Goal: Task Accomplishment & Management: Manage account settings

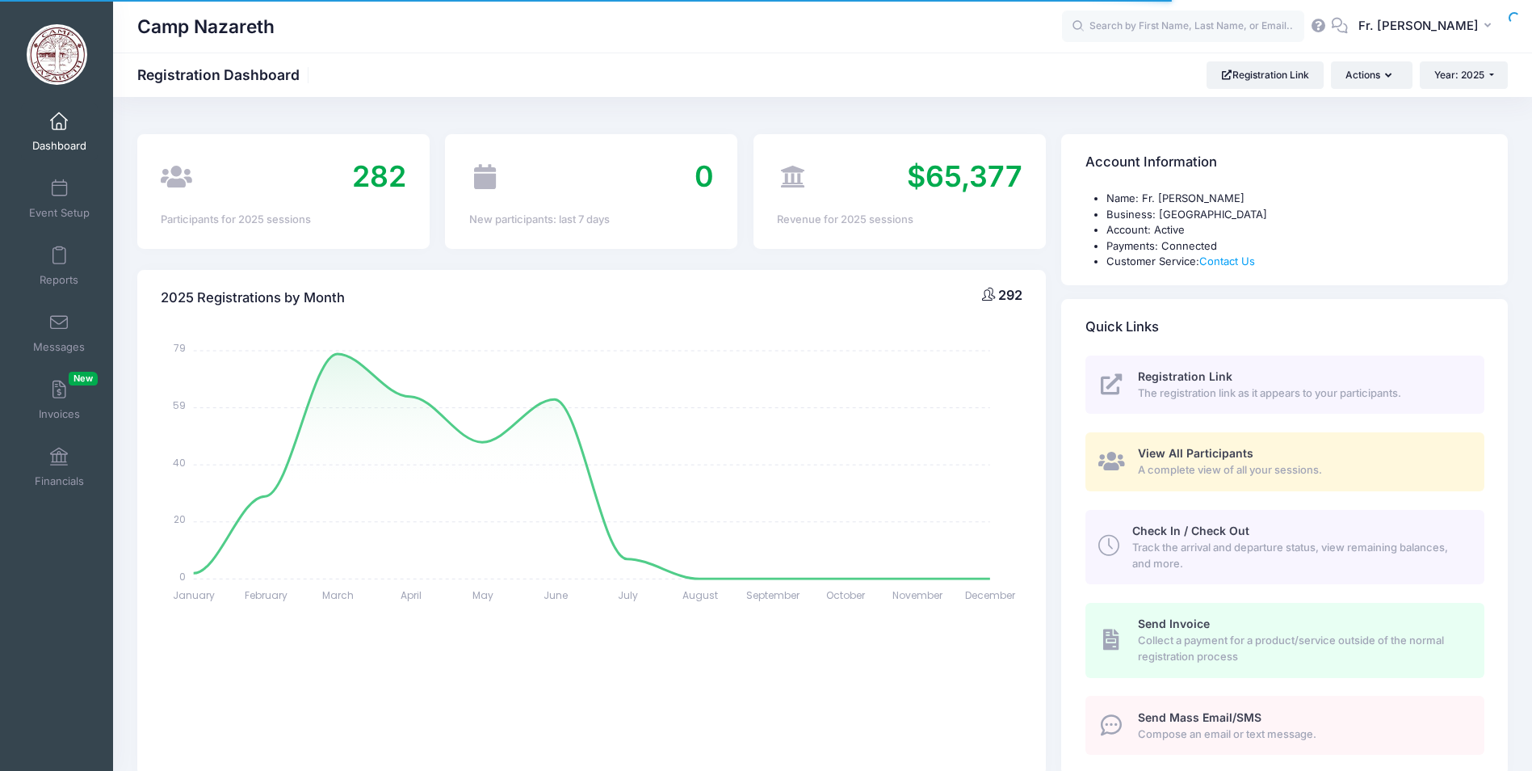
select select
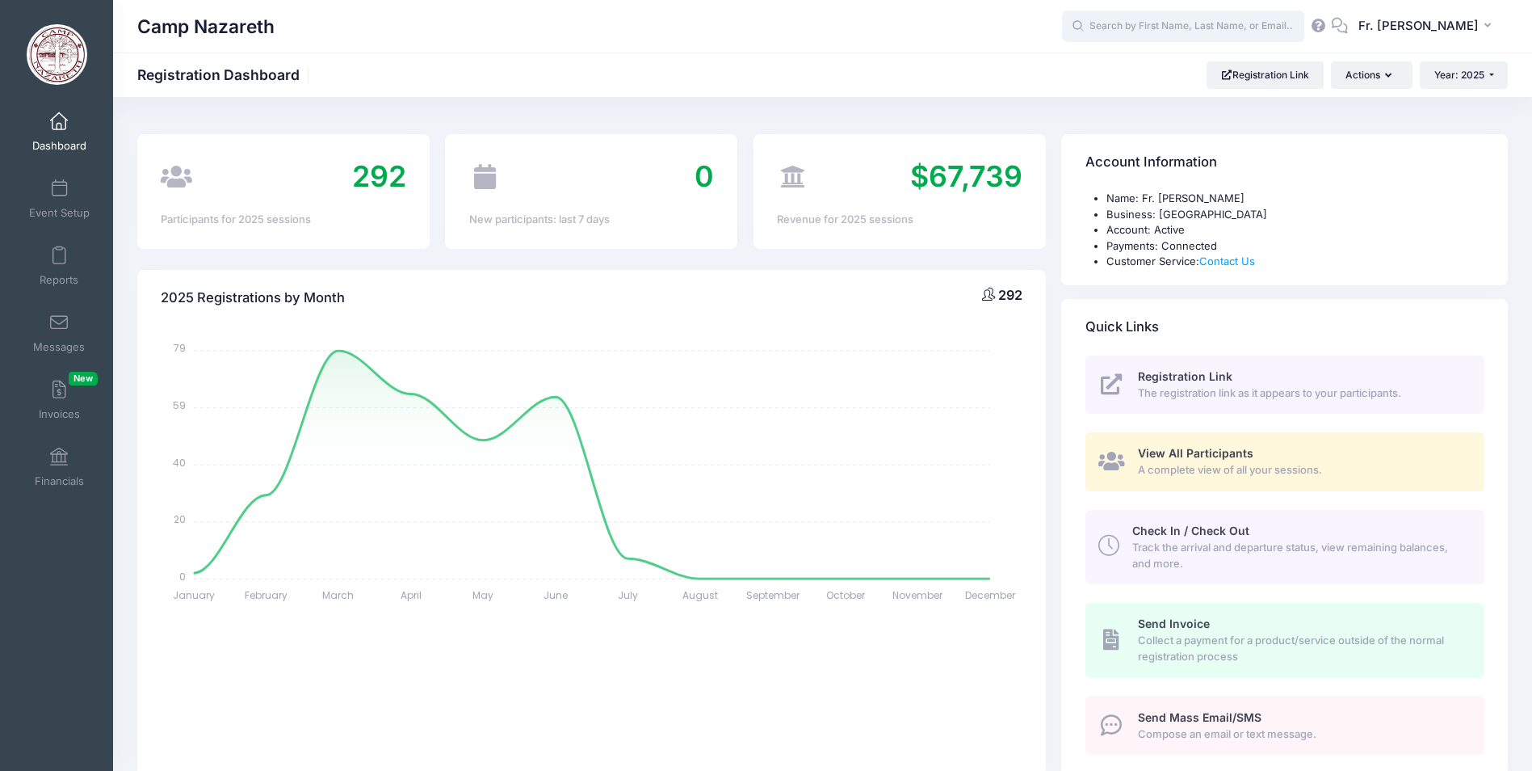
click at [1109, 31] on input "text" at bounding box center [1183, 26] width 242 height 32
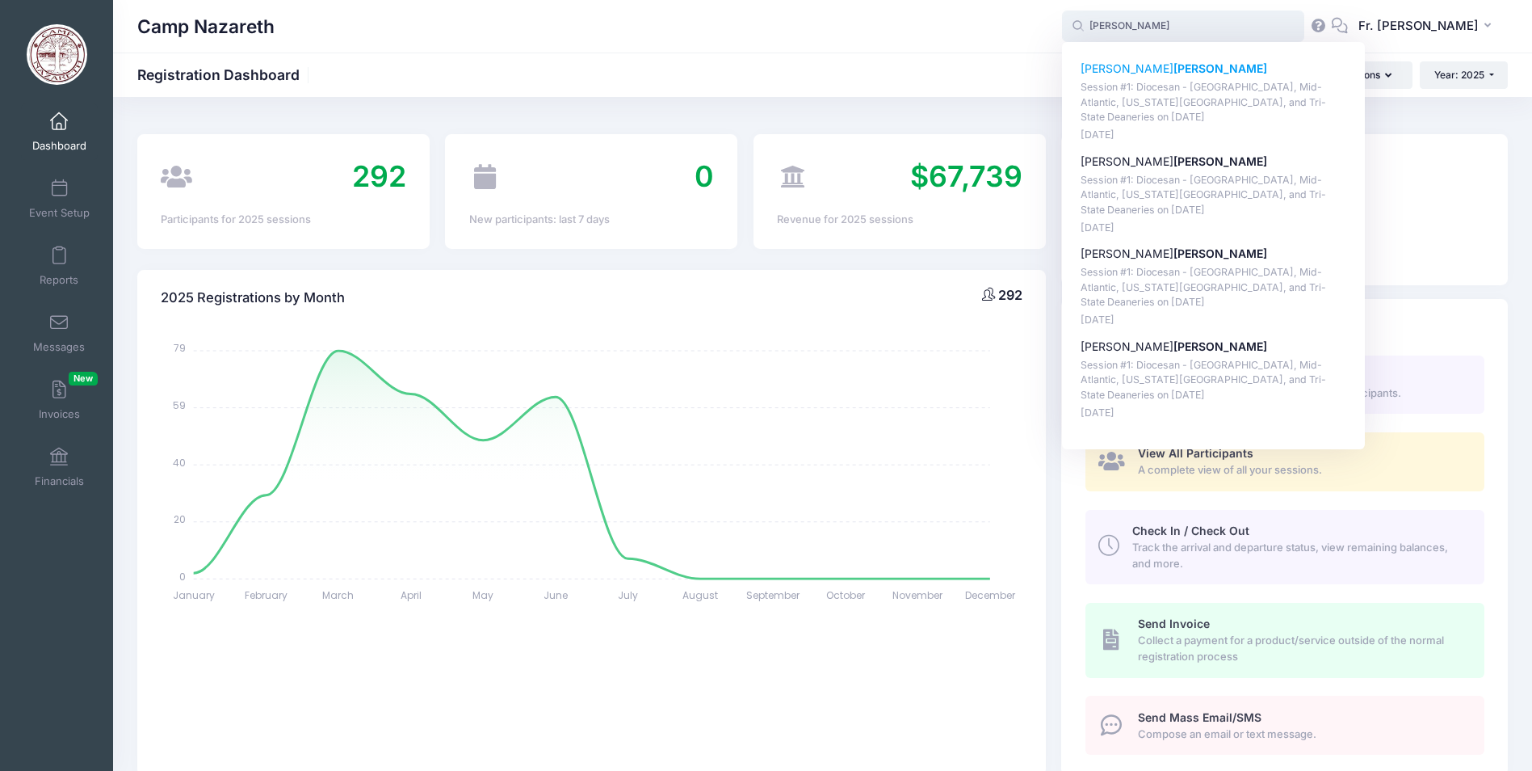
click at [1109, 73] on p "Catherine Kepple" at bounding box center [1214, 69] width 267 height 17
type input "Catherine Kepple (Session #1: Diocesan - Pittsburgh, Mid-Atlantic, Washington D…"
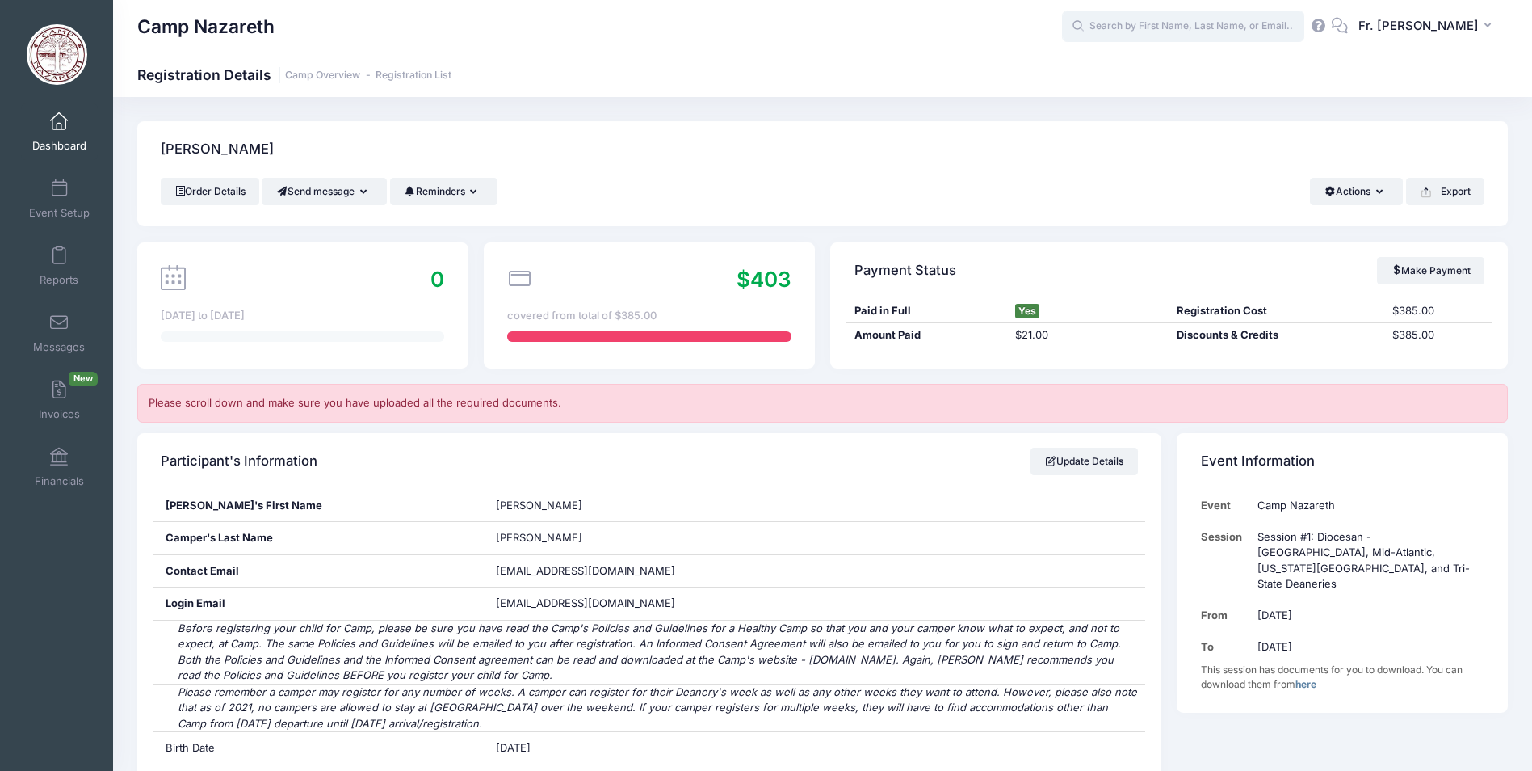
click at [1117, 25] on input "text" at bounding box center [1183, 26] width 242 height 32
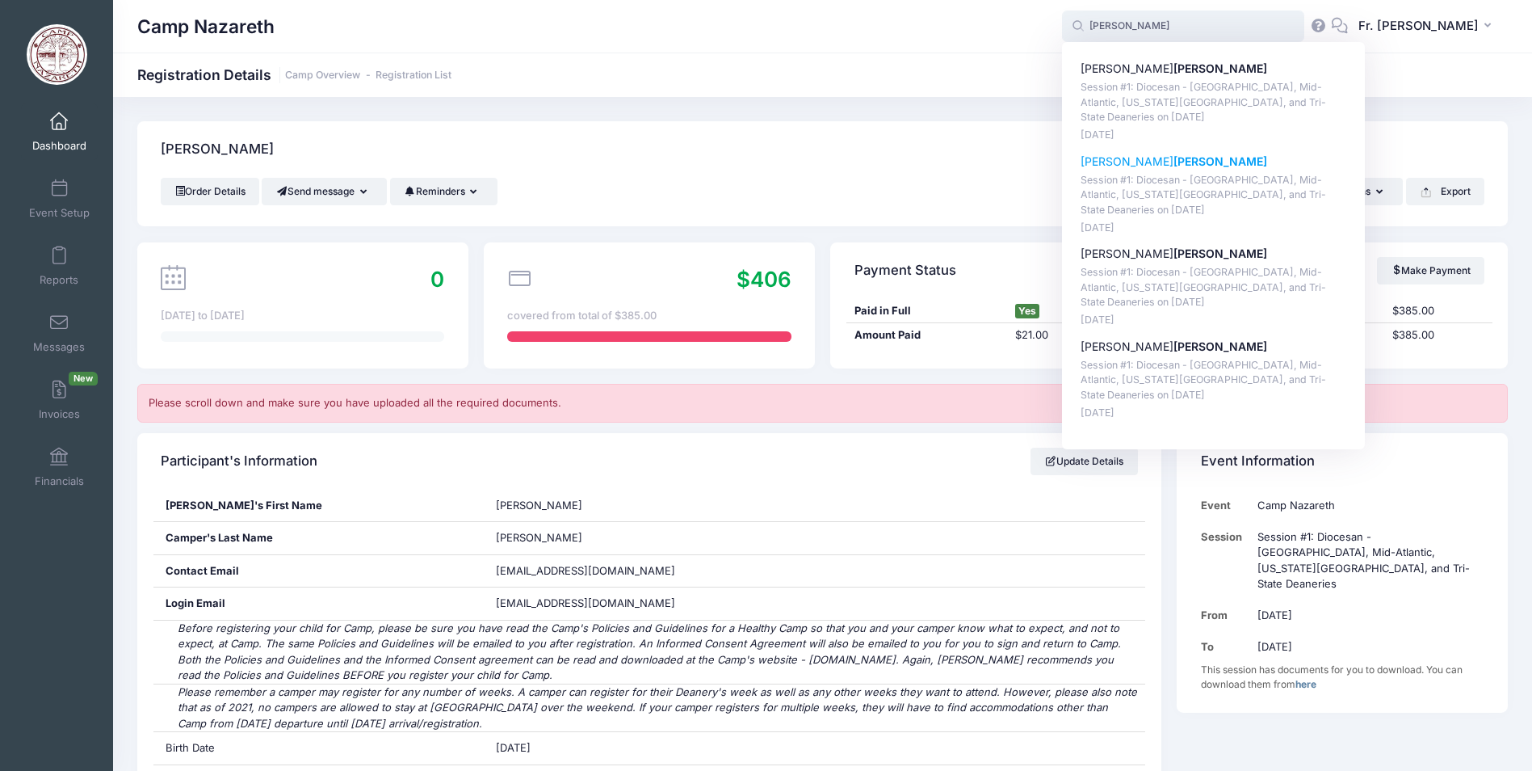
click at [1114, 164] on p "Elizabeth Kepple" at bounding box center [1214, 161] width 267 height 17
type input "Elizabeth Kepple (Session #1: Diocesan - Pittsburgh, Mid-Atlantic, Washington D…"
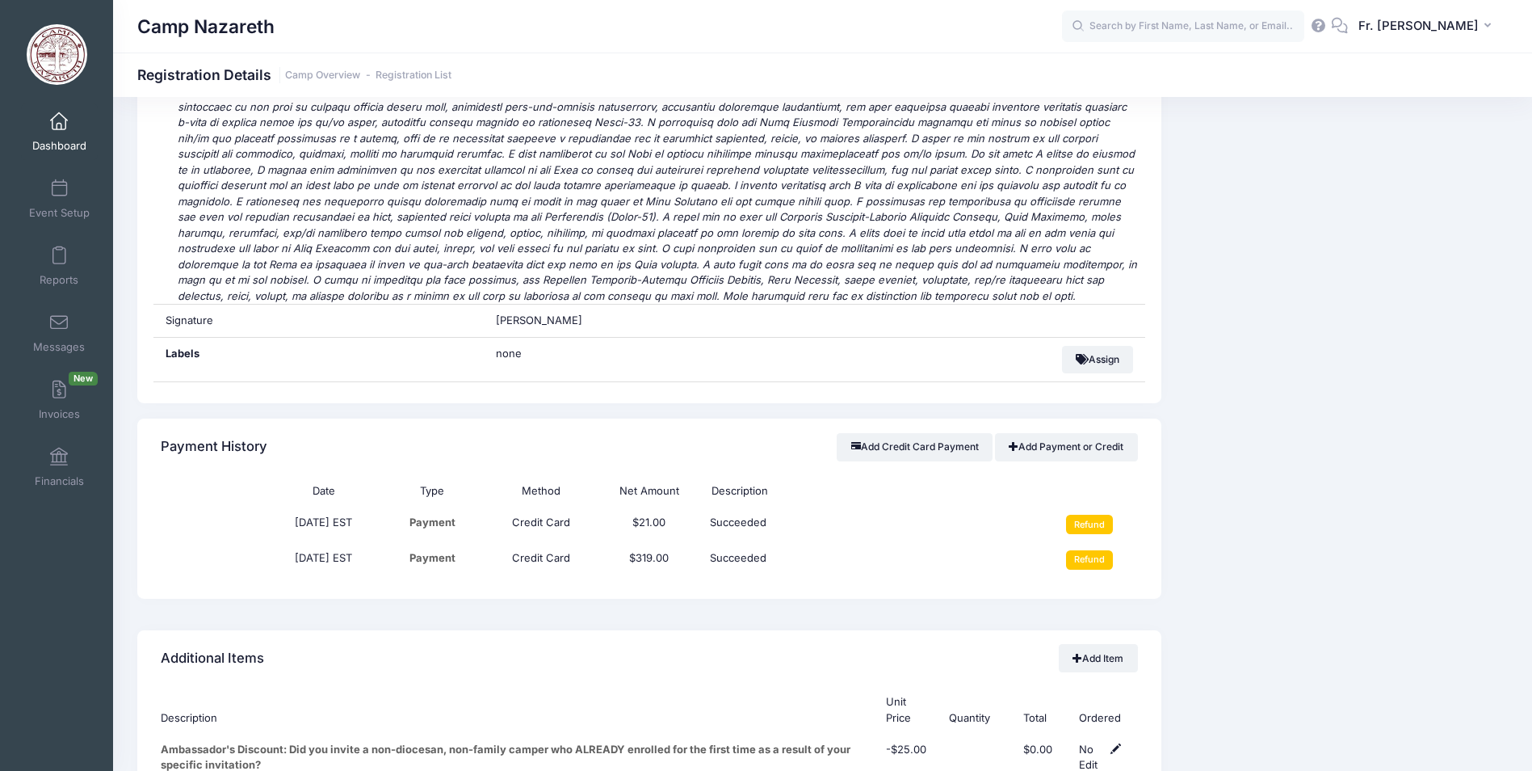
scroll to position [5169, 0]
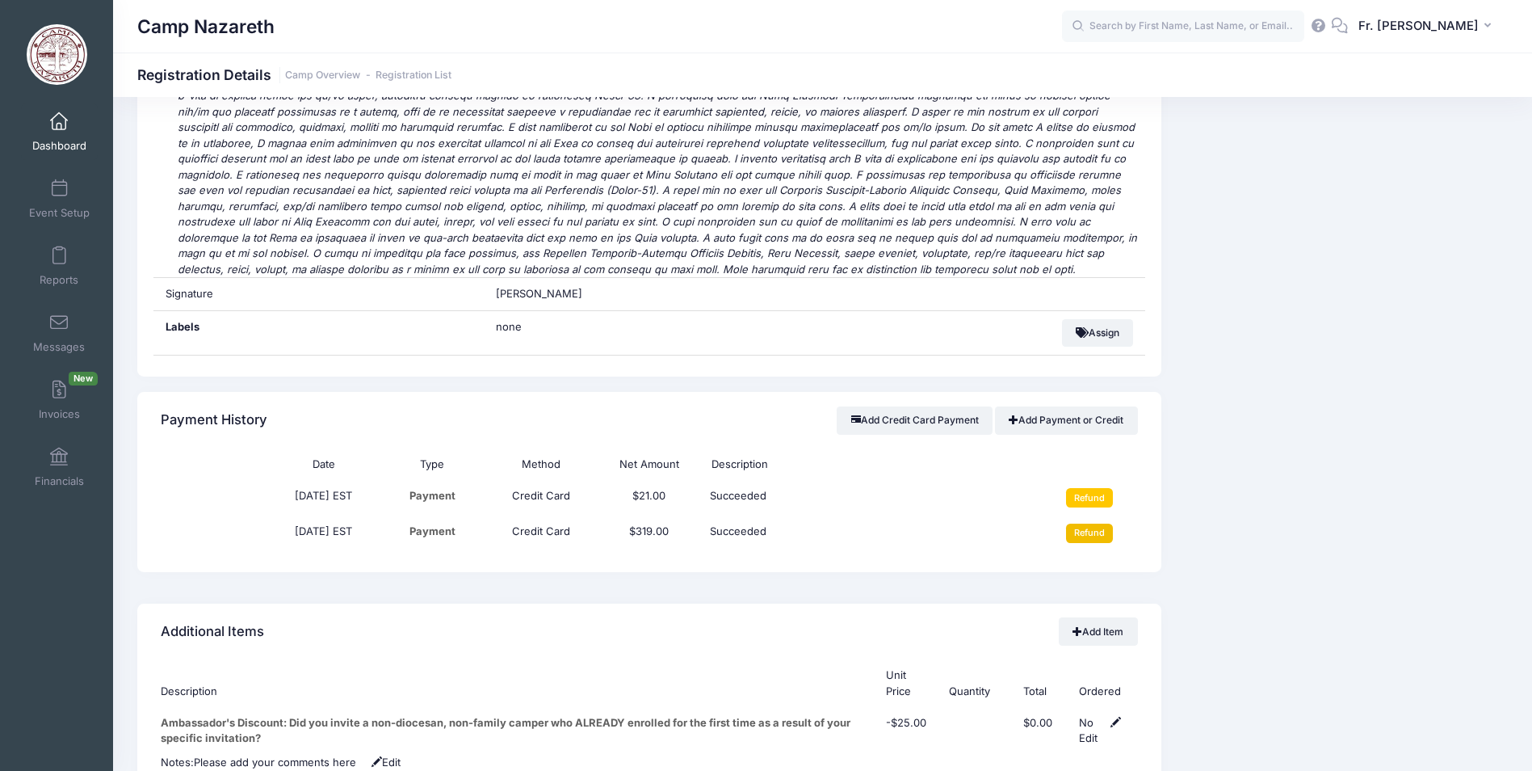
click at [1095, 523] on input "Refund" at bounding box center [1090, 532] width 48 height 19
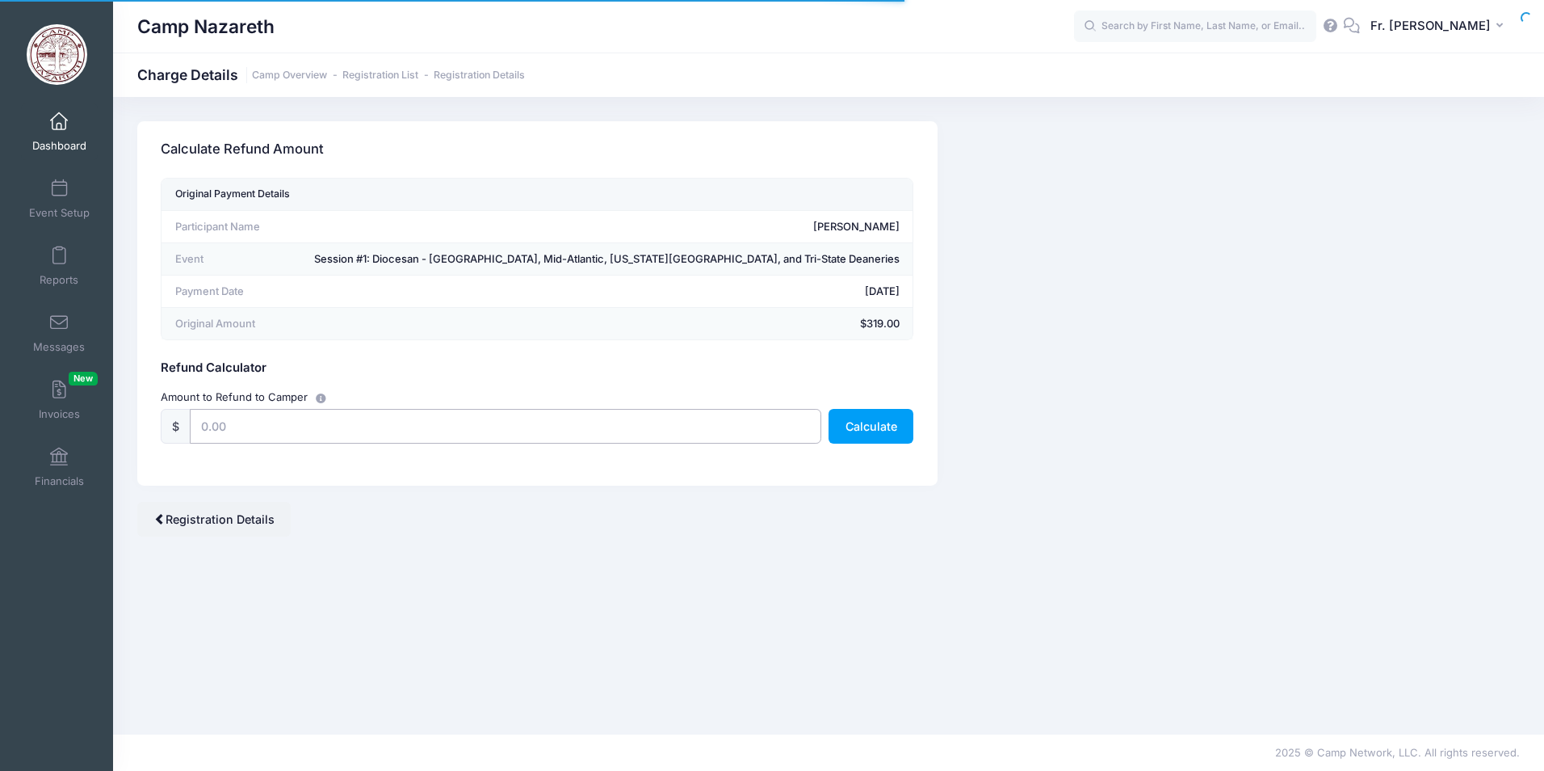
click at [230, 425] on input "text" at bounding box center [505, 426] width 631 height 35
type input "319.00"
click at [856, 434] on button "Calculate" at bounding box center [871, 426] width 85 height 35
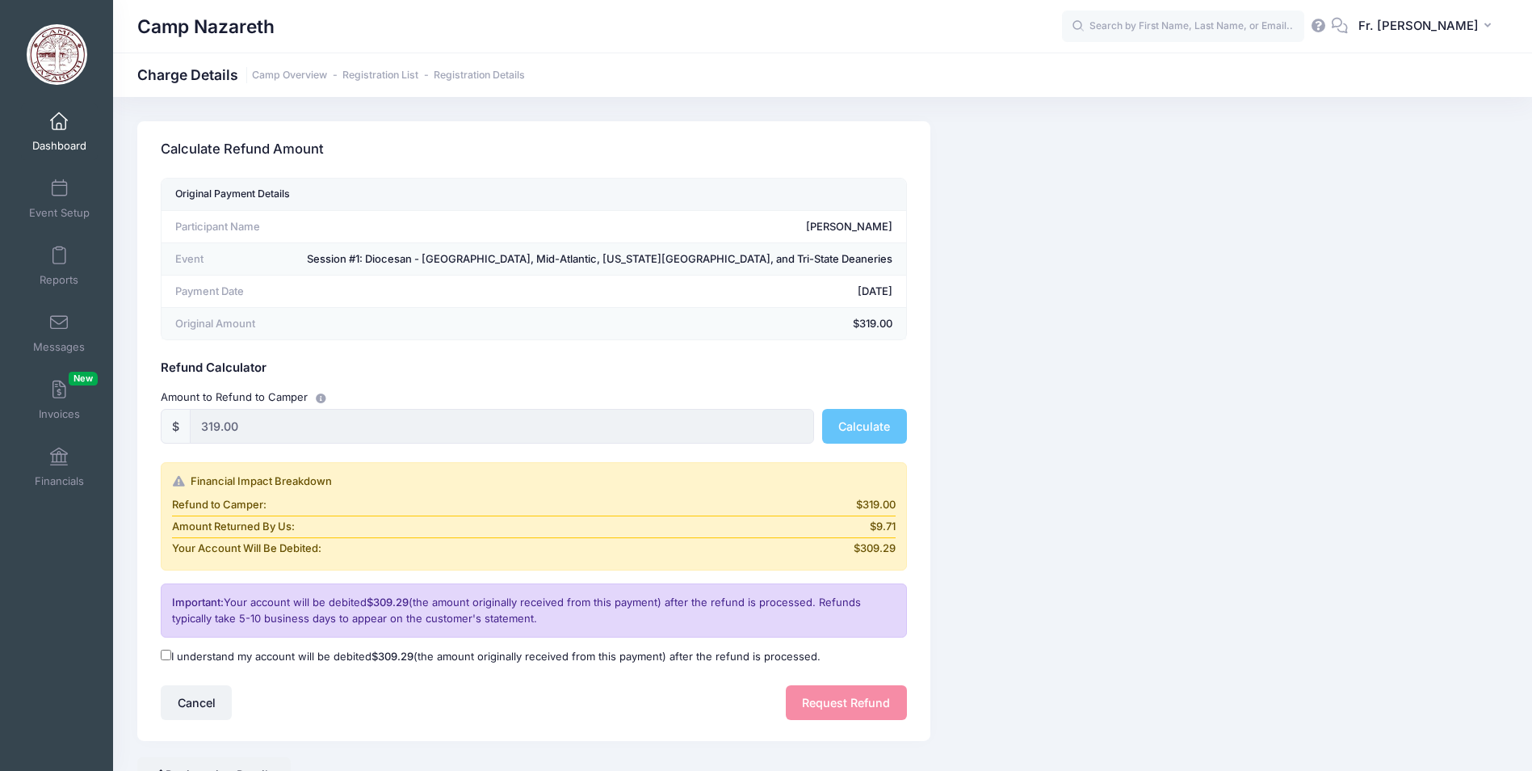
click at [170, 653] on input "I understand my account will be debited $309.29 (the amount originally received…" at bounding box center [166, 654] width 10 height 10
checkbox input "true"
click at [825, 708] on button "Request Refund" at bounding box center [846, 702] width 121 height 35
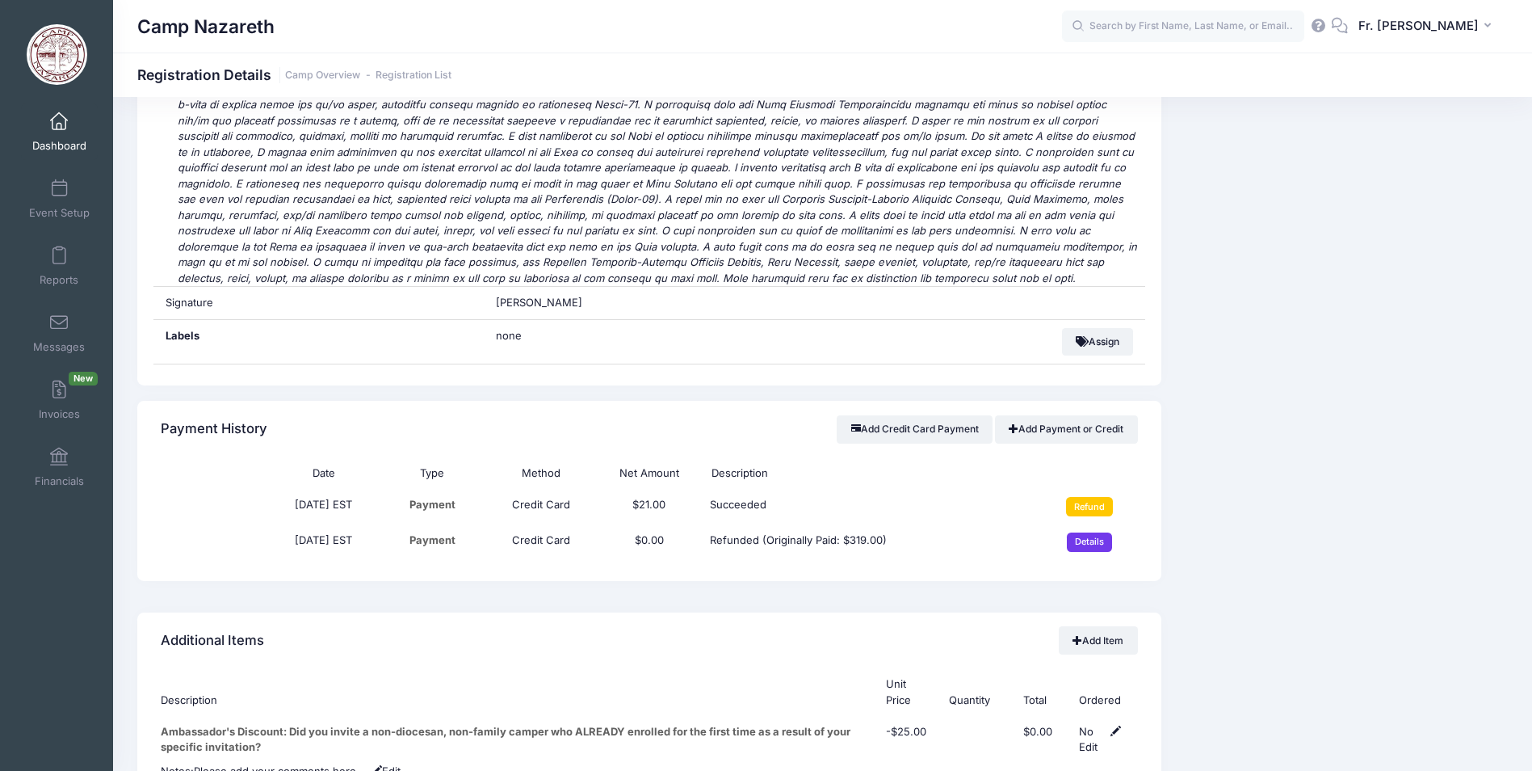
scroll to position [5169, 0]
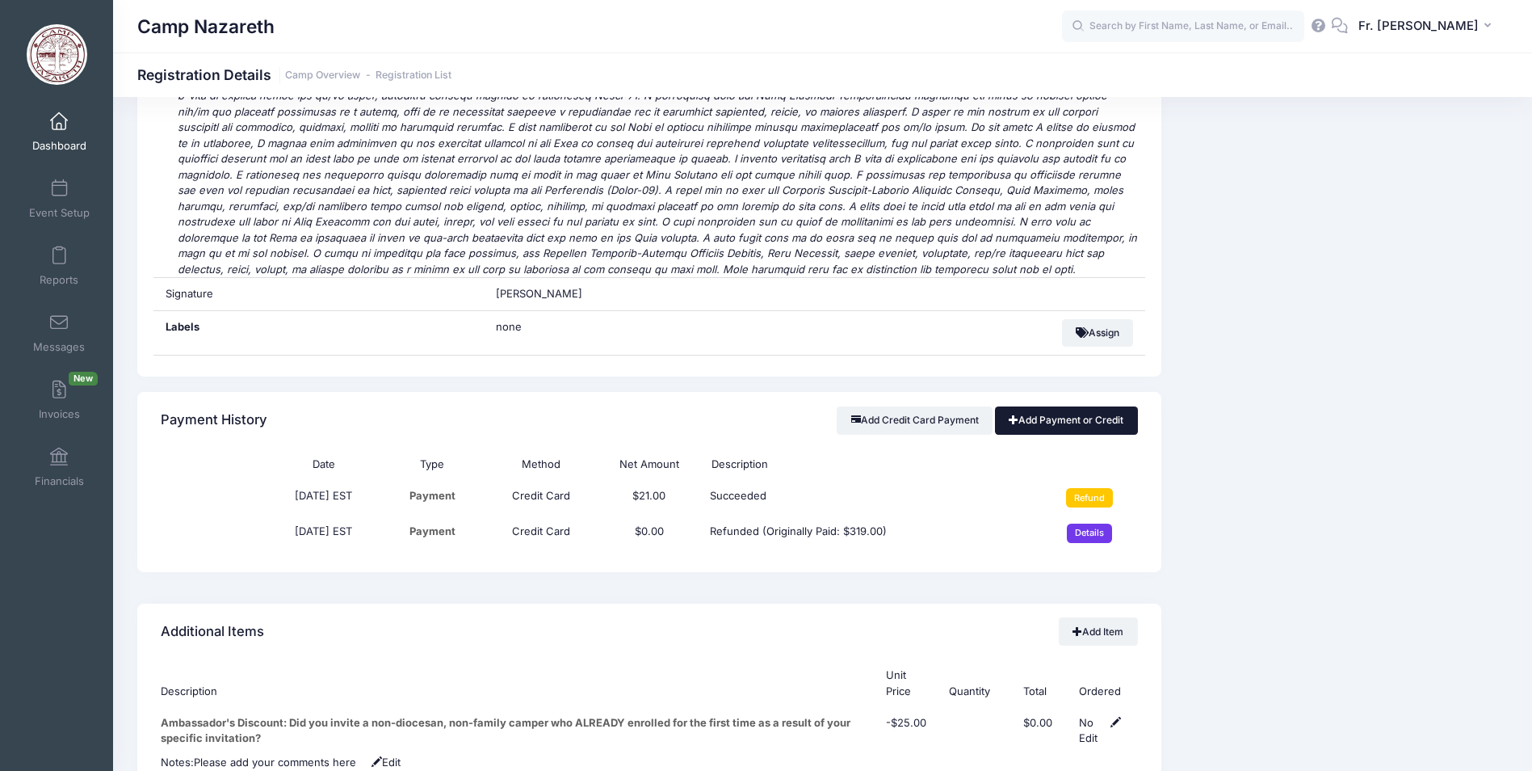
click at [1015, 406] on link "Add Payment or Credit" at bounding box center [1066, 419] width 143 height 27
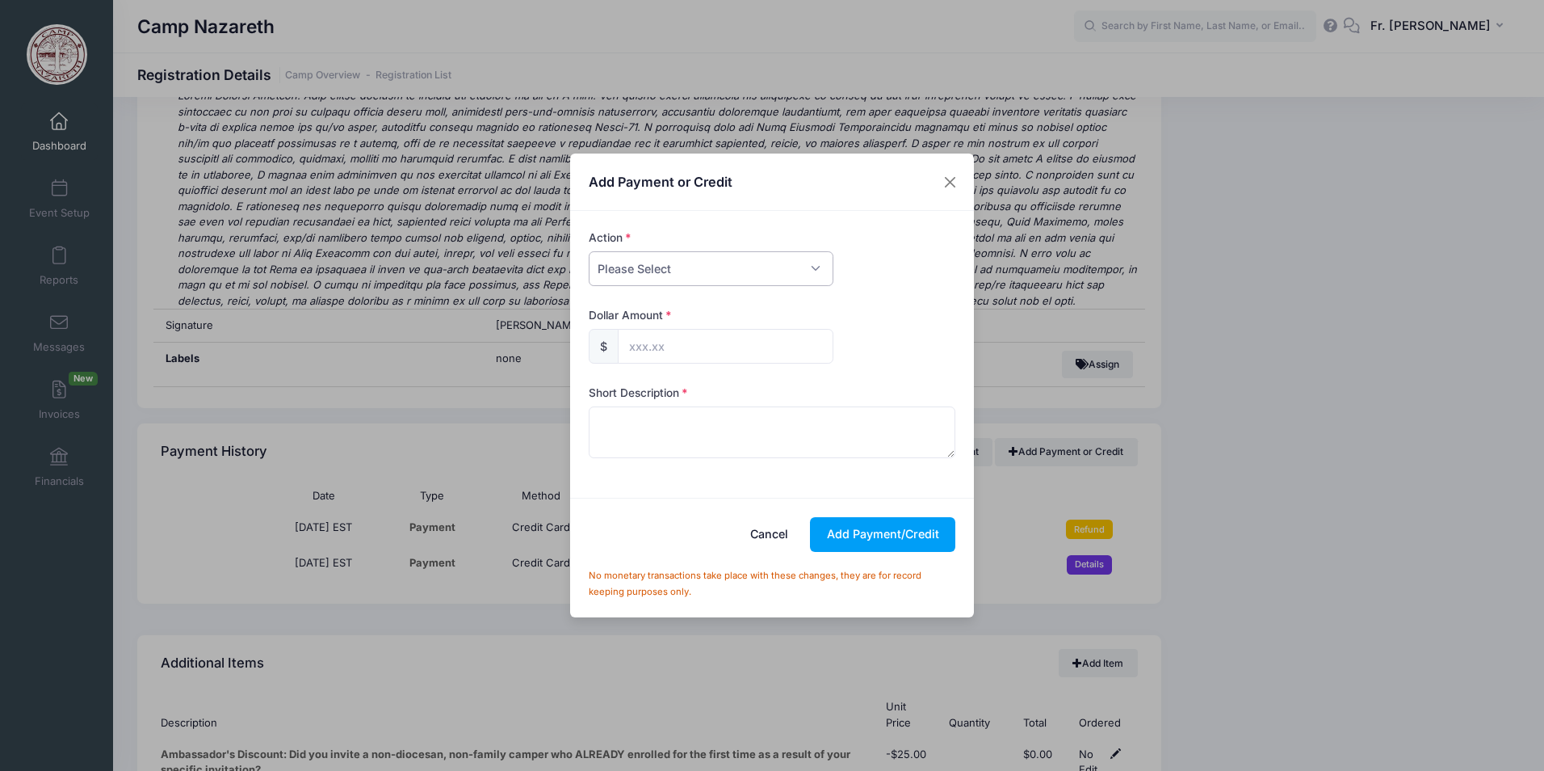
click at [742, 284] on select "Please Select Payment Credit Refund (Offline)" at bounding box center [711, 268] width 245 height 35
select select "credit"
click at [589, 251] on select "Please Select Payment Credit Refund (Offline)" at bounding box center [711, 268] width 245 height 35
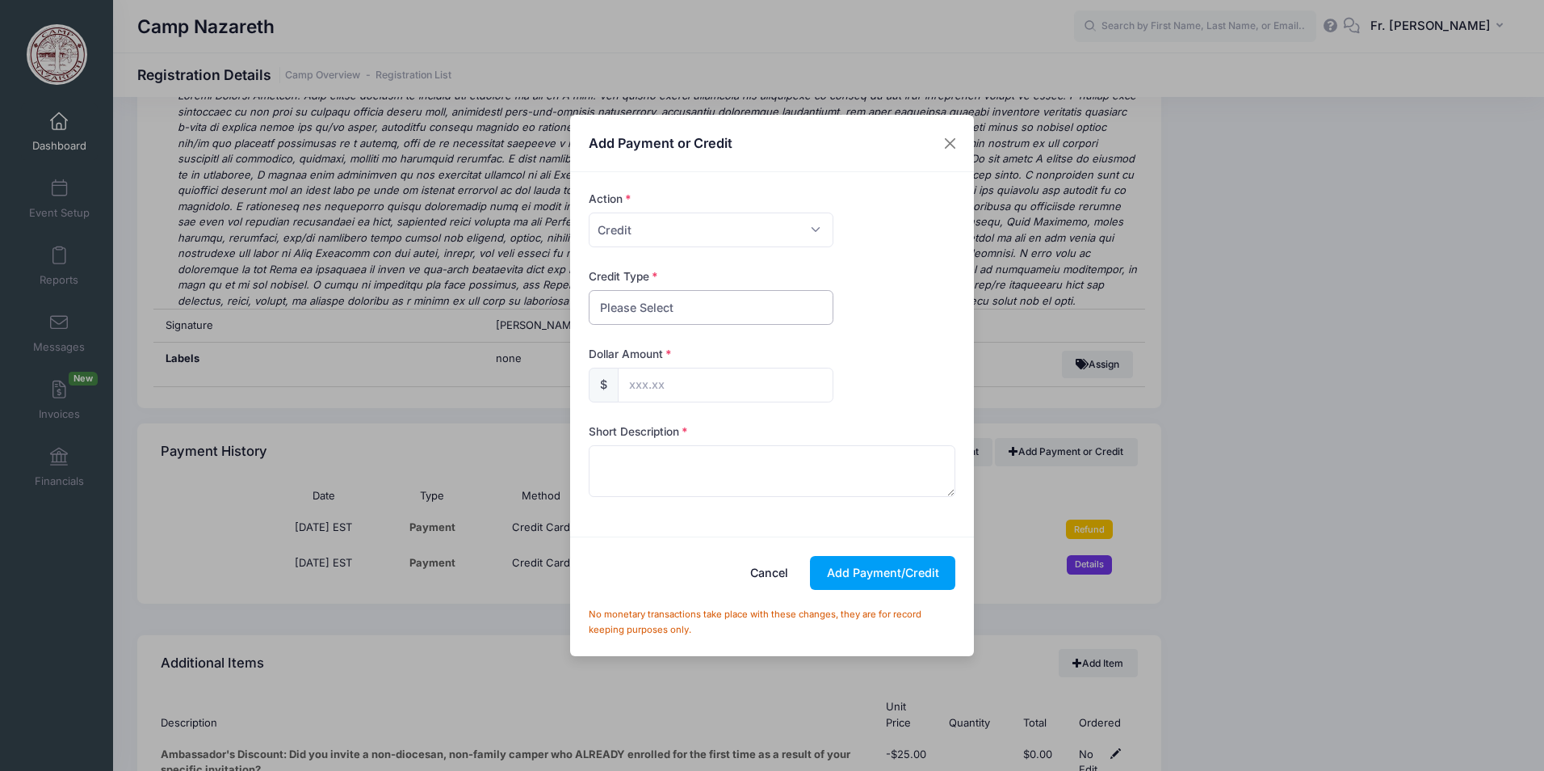
click at [674, 315] on select "Please Select Discount Scholarship Other" at bounding box center [711, 307] width 245 height 35
select select "scholarship"
click at [589, 290] on select "Please Select Discount Scholarship Other" at bounding box center [711, 307] width 245 height 35
click at [654, 387] on input "text" at bounding box center [726, 384] width 216 height 35
type input "319.00"
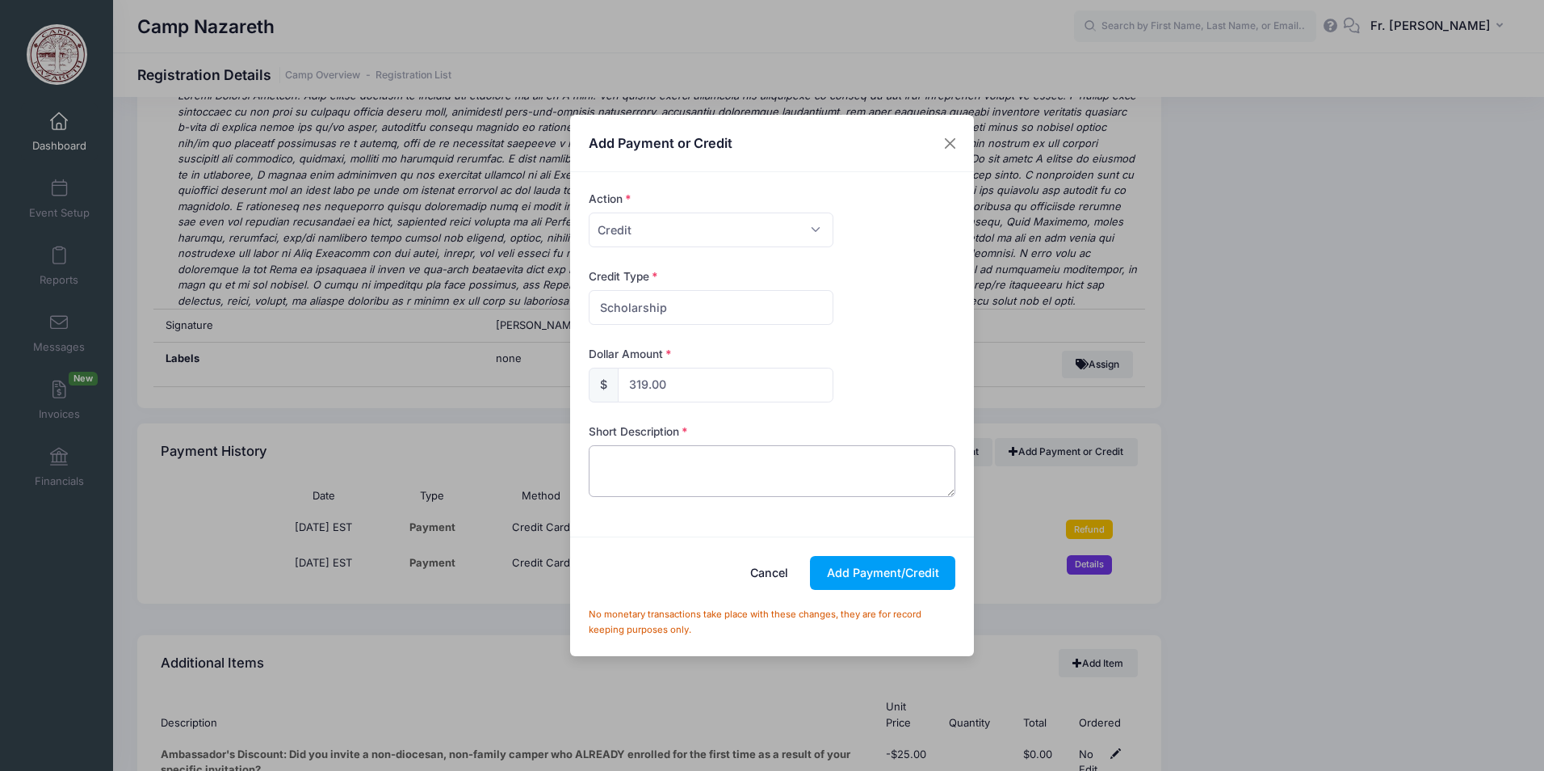
click at [626, 452] on textarea at bounding box center [772, 471] width 367 height 52
type textarea "camperfull"
click at [835, 567] on button "Add Payment/Credit" at bounding box center [882, 573] width 145 height 35
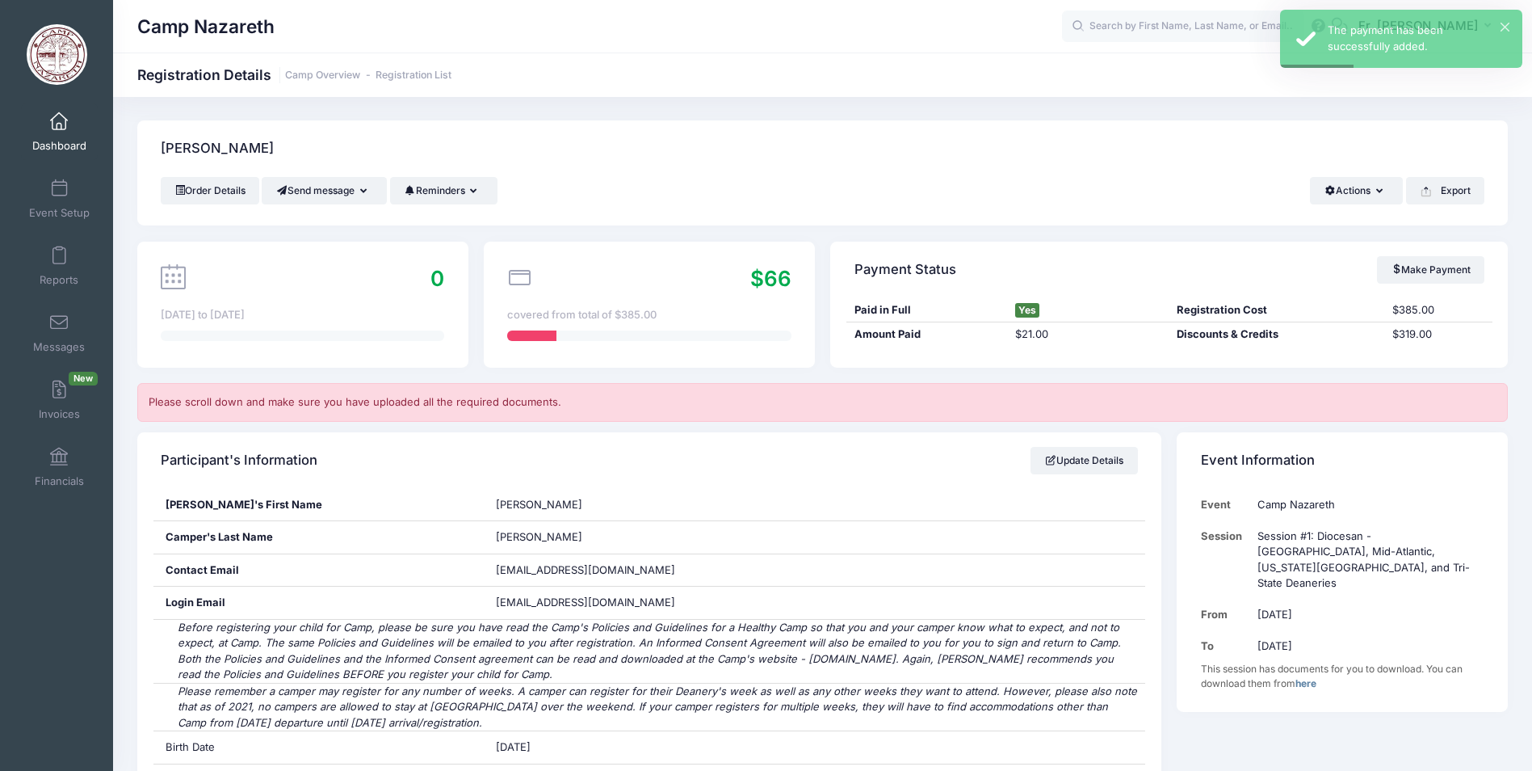
scroll to position [0, 0]
click at [1123, 25] on input "text" at bounding box center [1183, 26] width 242 height 32
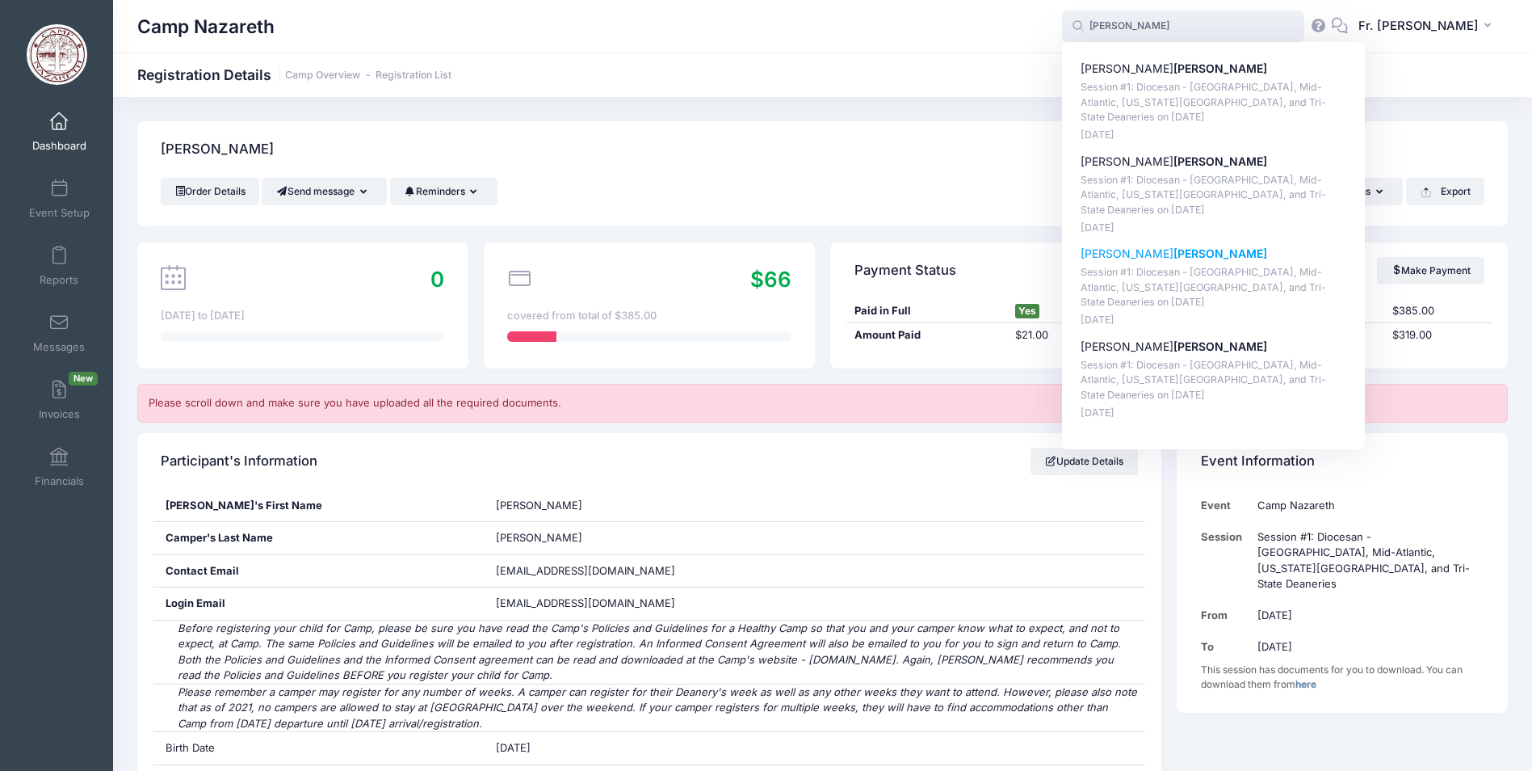
click at [1115, 254] on p "[PERSON_NAME]" at bounding box center [1214, 254] width 267 height 17
type input "[PERSON_NAME] (Session #1: Diocesan - [GEOGRAPHIC_DATA], Mid-Atlantic, [US_STAT…"
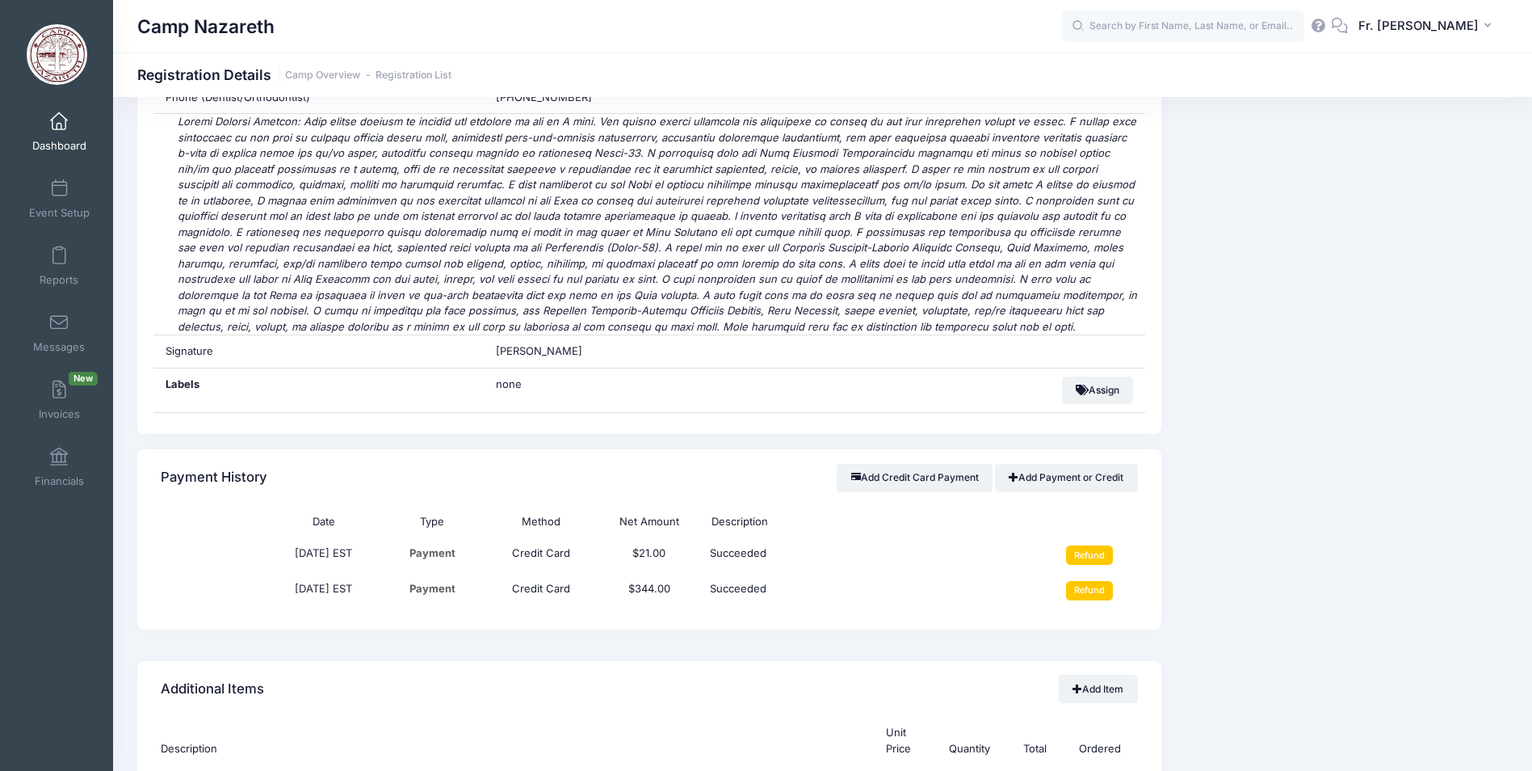
scroll to position [5169, 0]
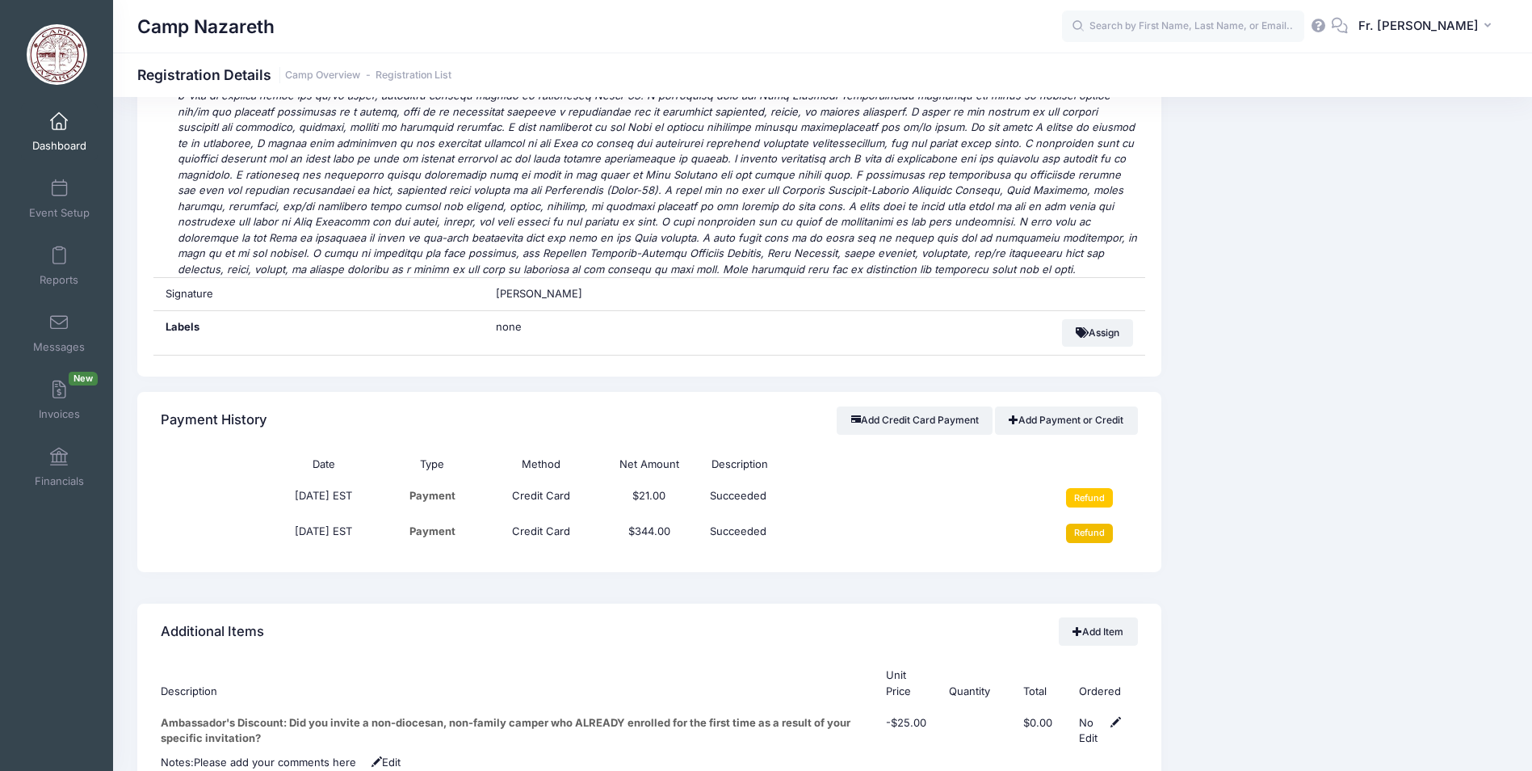
click at [1086, 523] on input "Refund" at bounding box center [1090, 532] width 48 height 19
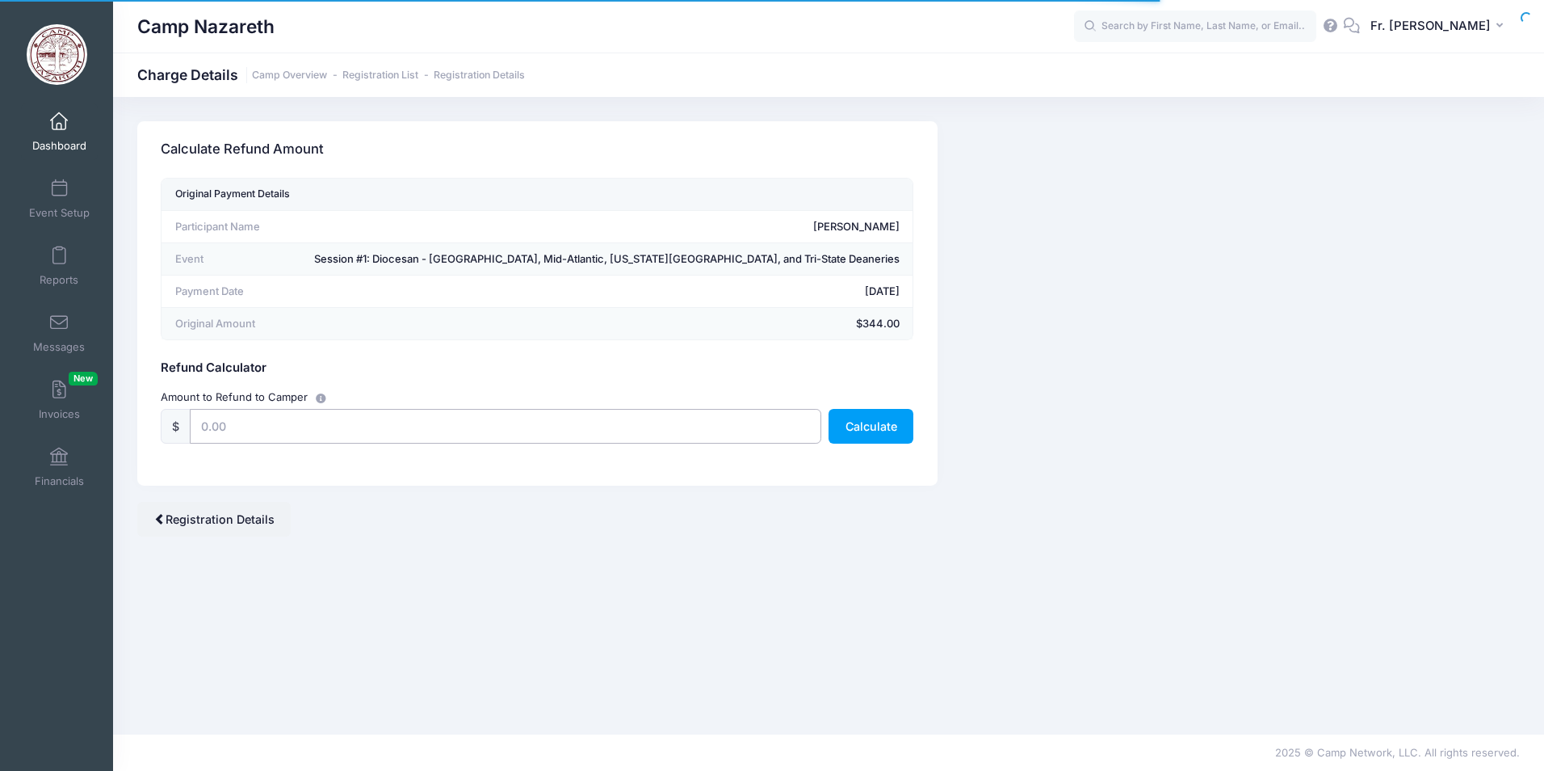
click at [214, 420] on input "text" at bounding box center [505, 426] width 631 height 35
type input "344.00"
click at [858, 424] on button "Calculate" at bounding box center [871, 426] width 85 height 35
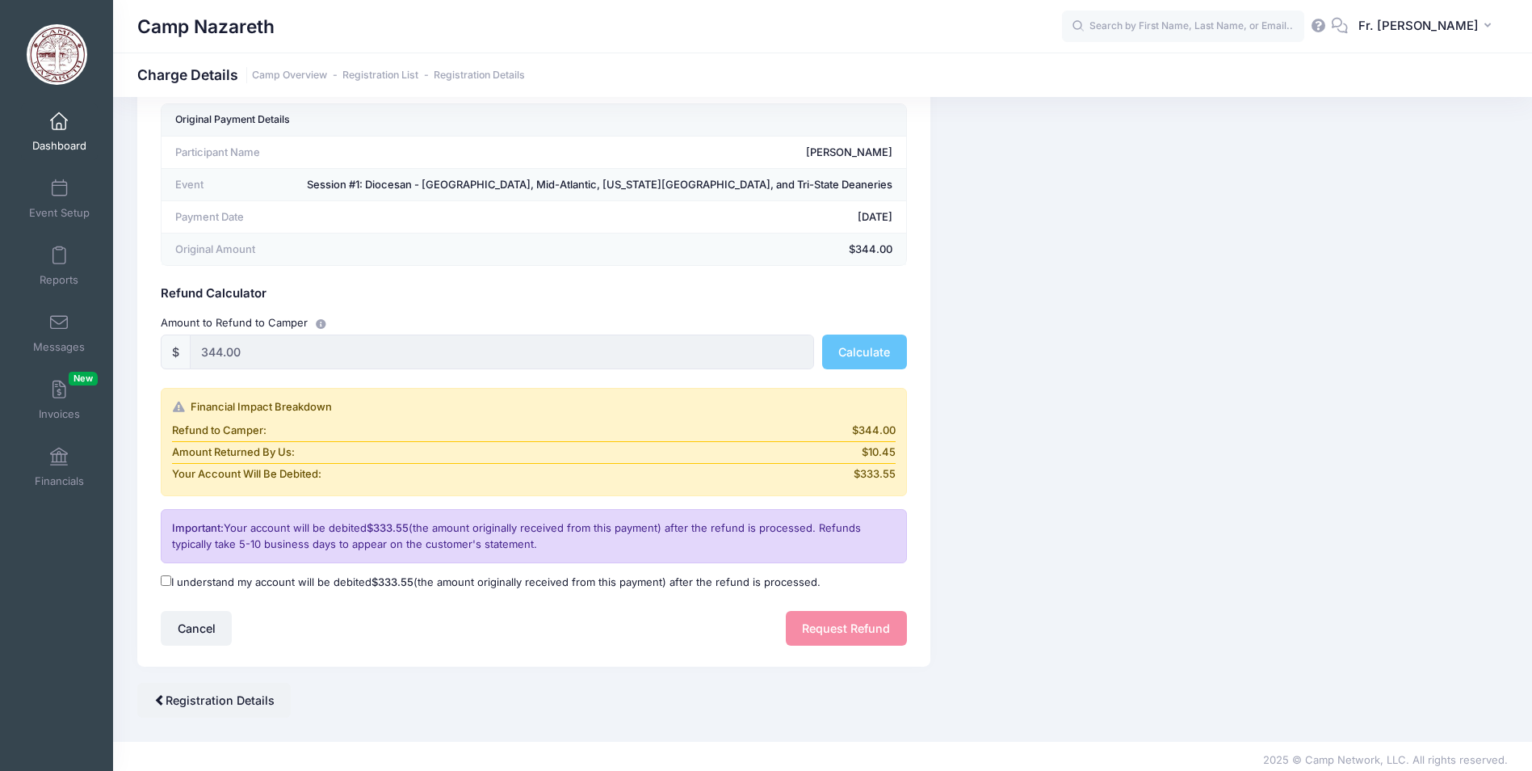
scroll to position [82, 0]
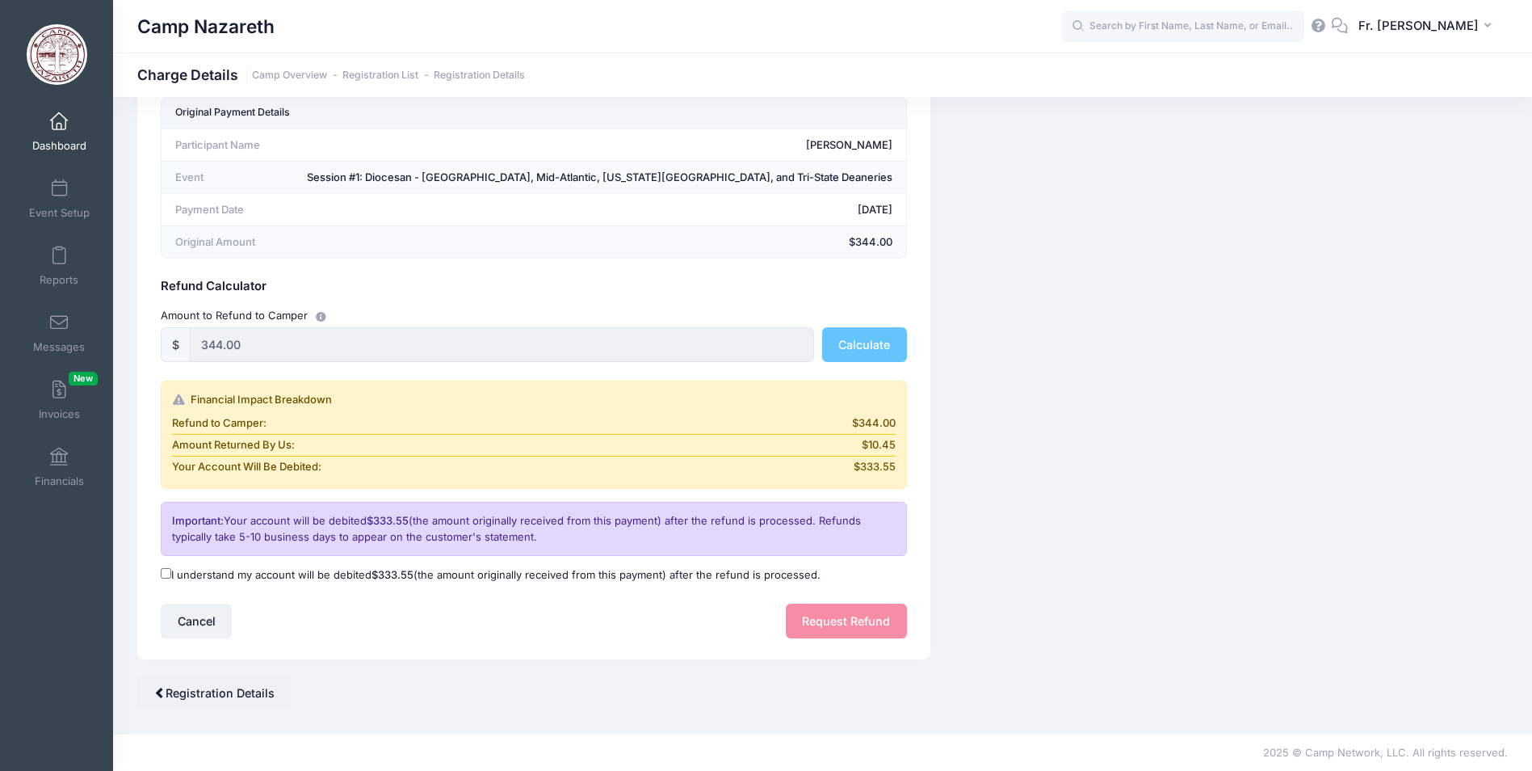
click at [171, 576] on label "I understand my account will be debited $333.55 (the amount originally received…" at bounding box center [491, 575] width 660 height 16
click at [171, 576] on input "I understand my account will be debited $333.55 (the amount originally received…" at bounding box center [166, 573] width 10 height 10
checkbox input "true"
click at [821, 621] on button "Request Refund" at bounding box center [846, 620] width 121 height 35
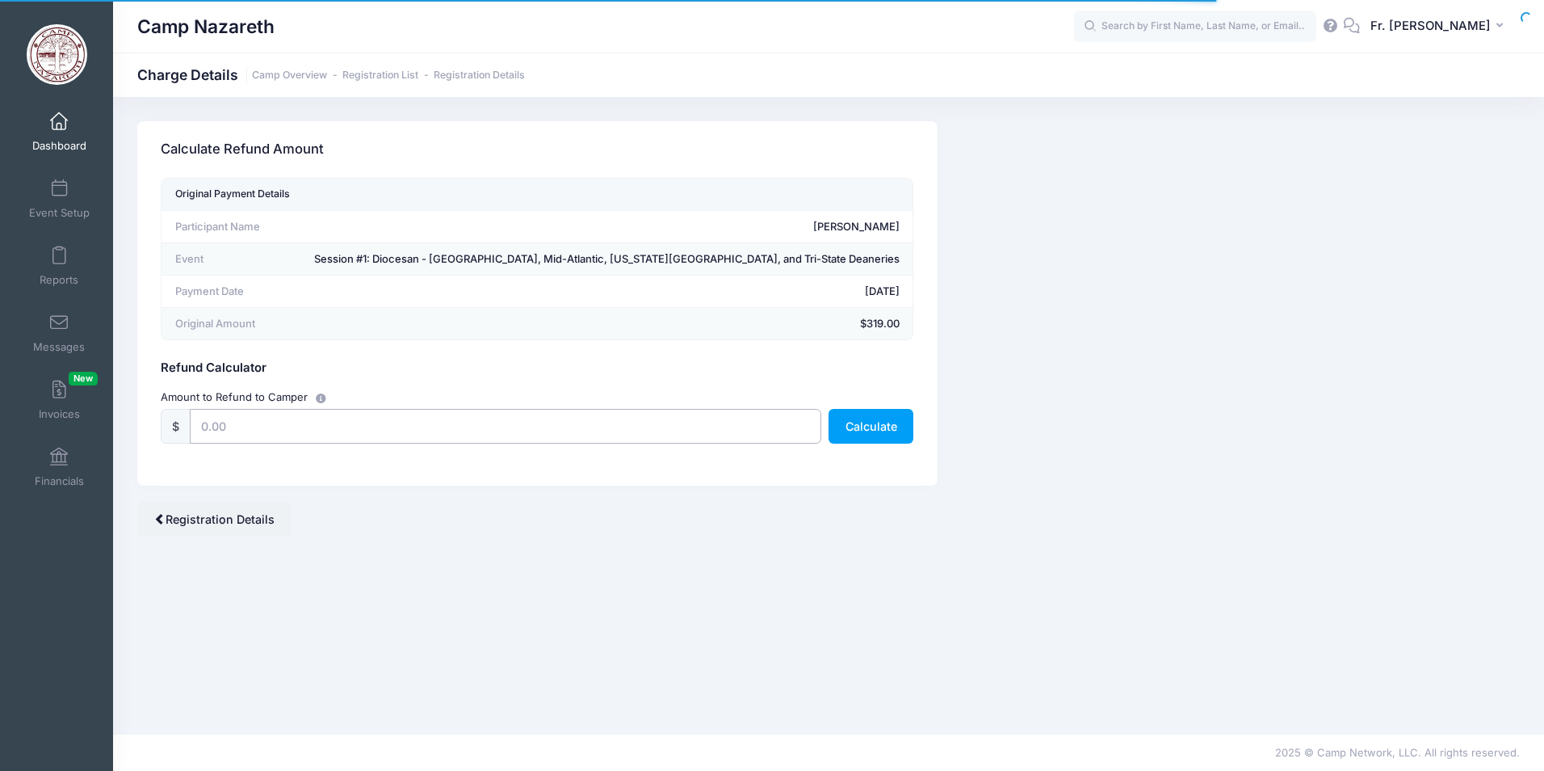
click at [220, 434] on input "text" at bounding box center [505, 426] width 631 height 35
type input "319.00"
click at [855, 424] on button "Calculate" at bounding box center [871, 426] width 85 height 35
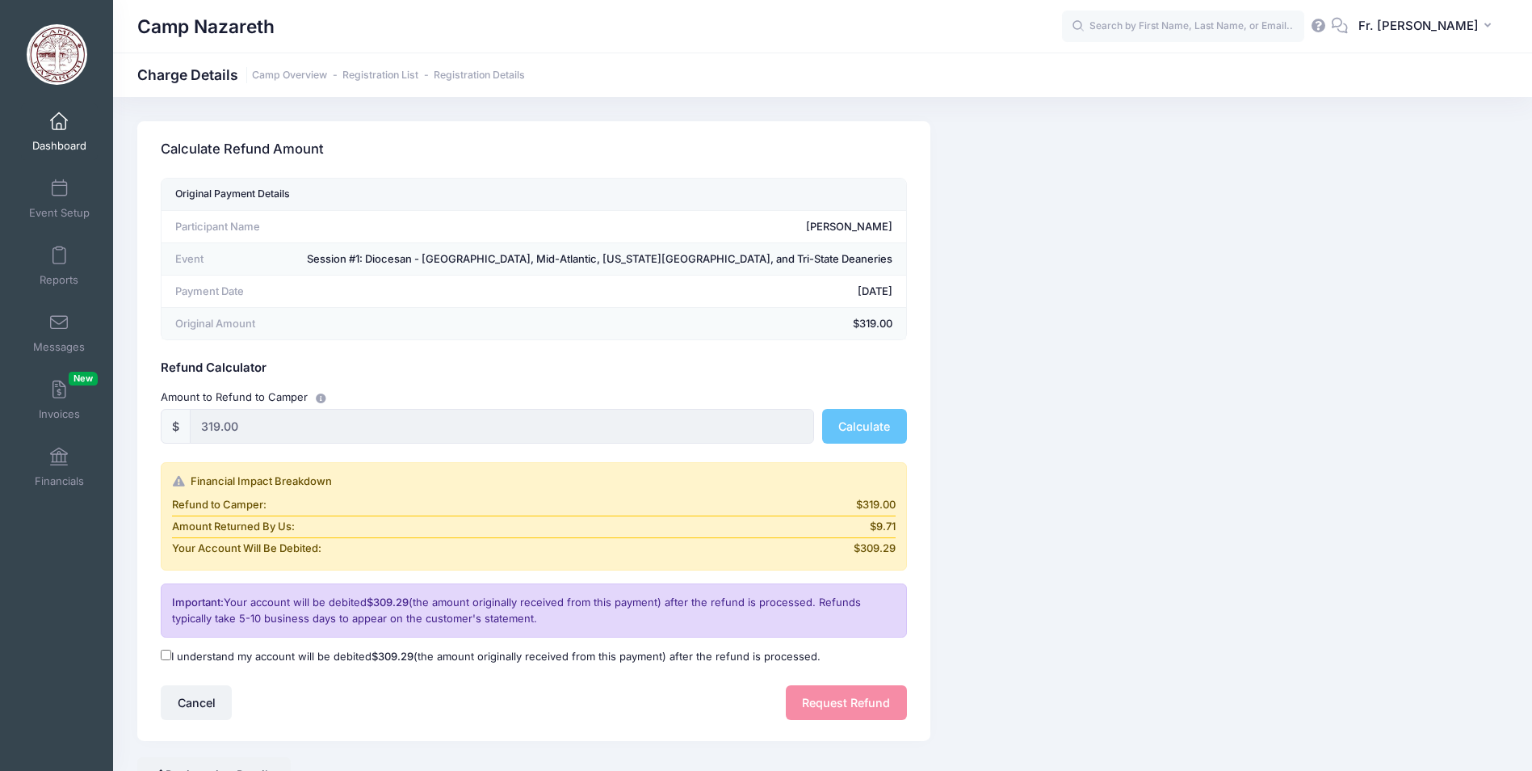
click at [162, 657] on input "I understand my account will be debited $309.29 (the amount originally received…" at bounding box center [166, 654] width 10 height 10
checkbox input "true"
click at [826, 708] on button "Request Refund" at bounding box center [846, 702] width 121 height 35
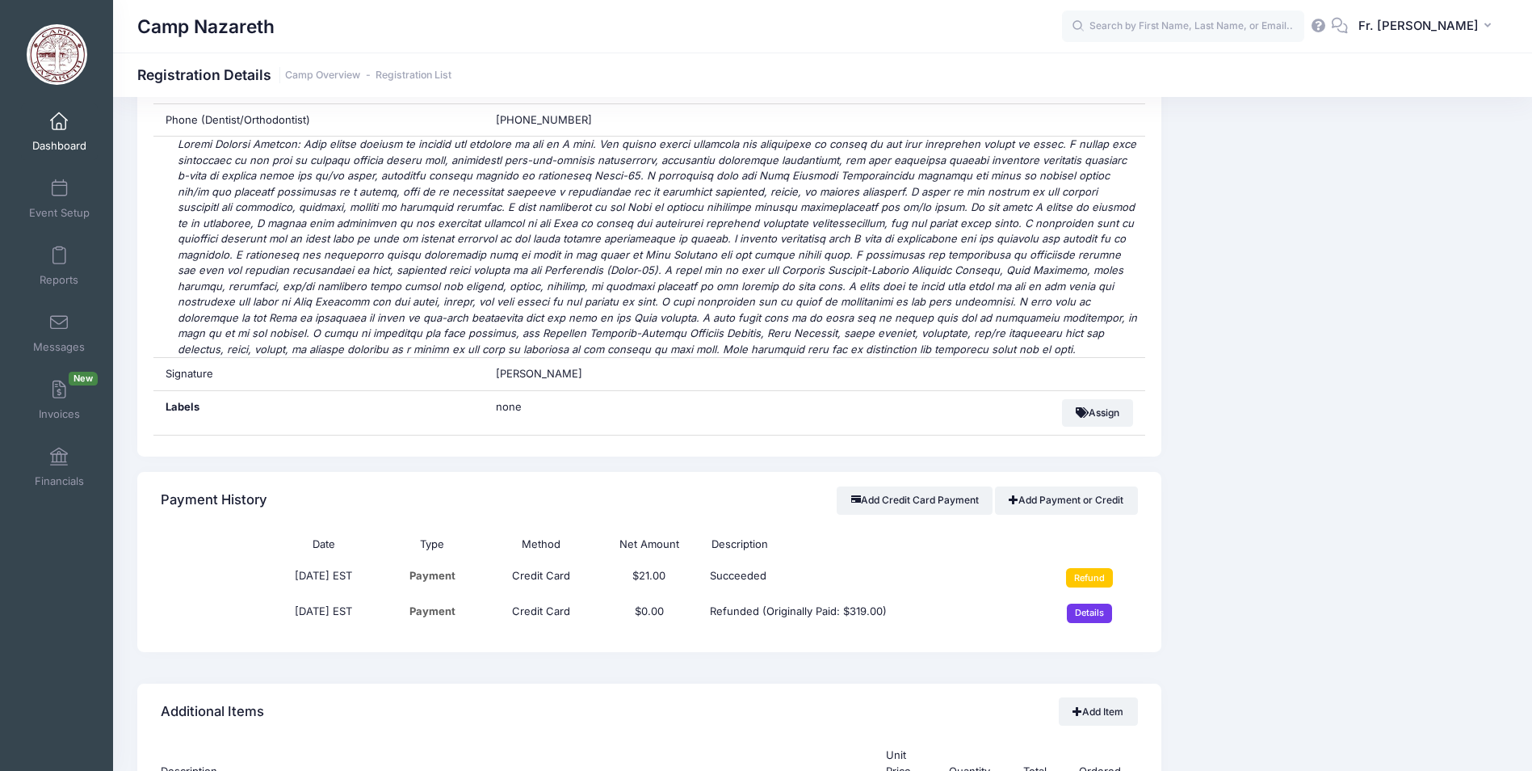
scroll to position [5088, 0]
click at [1039, 487] on link "Add Payment or Credit" at bounding box center [1066, 500] width 143 height 27
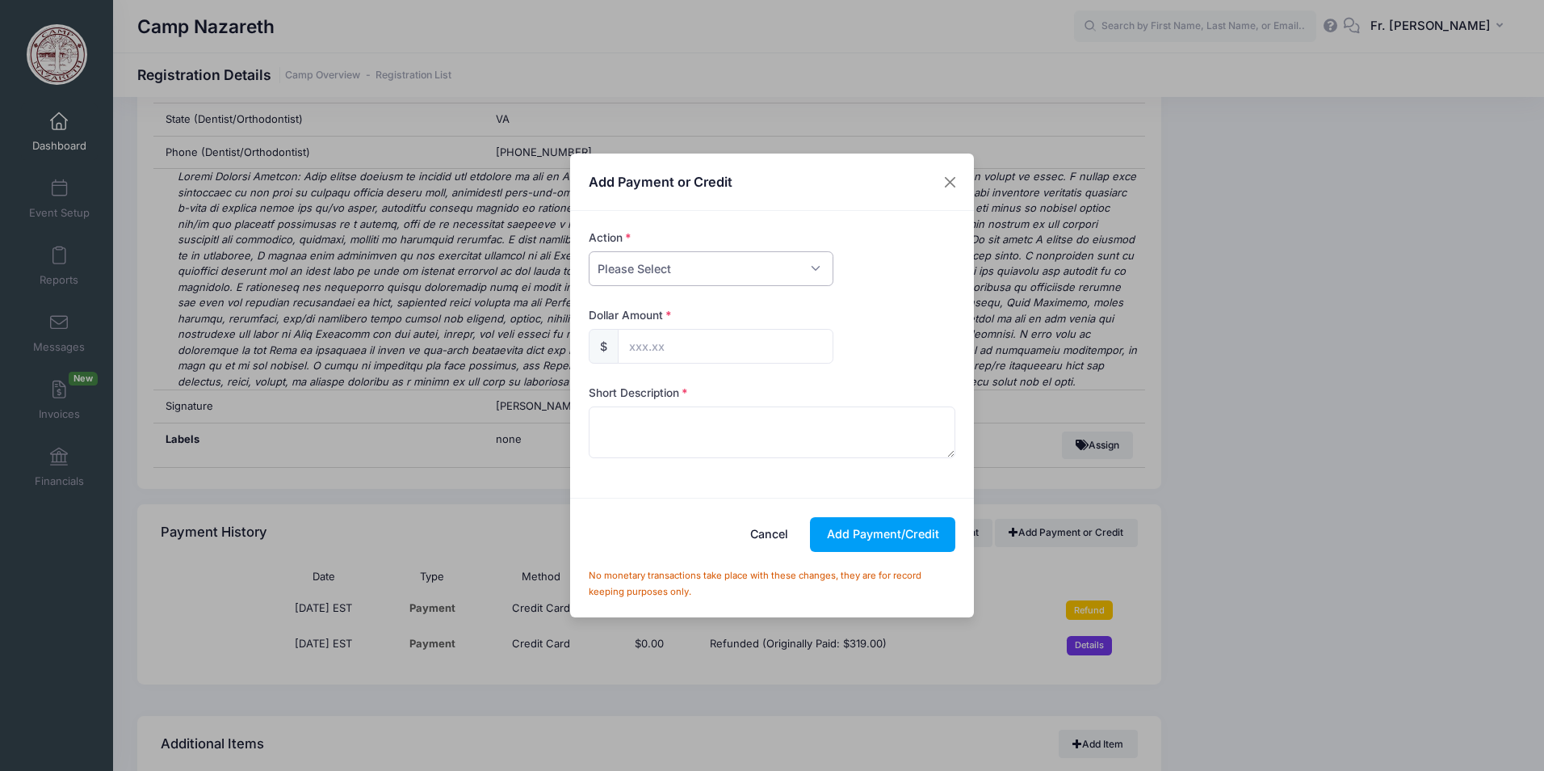
click at [732, 275] on select "Please Select Payment Credit Refund (Offline)" at bounding box center [711, 268] width 245 height 35
select select "credit"
click at [589, 251] on select "Please Select Payment Credit Refund (Offline)" at bounding box center [711, 268] width 245 height 35
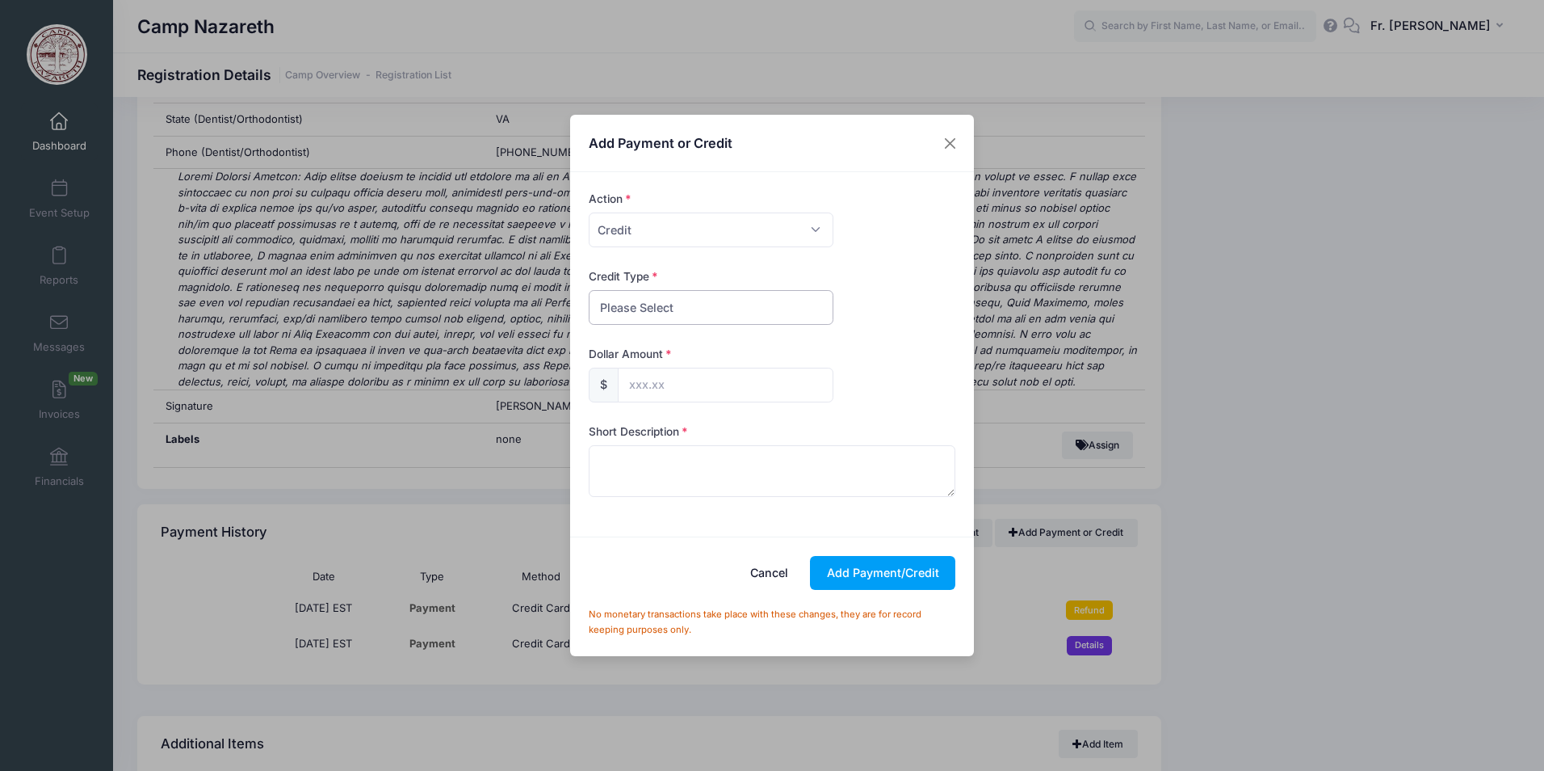
click at [684, 317] on select "Please Select Discount Scholarship Other" at bounding box center [711, 307] width 245 height 35
select select "scholarship"
click at [589, 290] on select "Please Select Discount Scholarship Other" at bounding box center [711, 307] width 245 height 35
click at [666, 393] on input "text" at bounding box center [726, 384] width 216 height 35
type input "319.00"
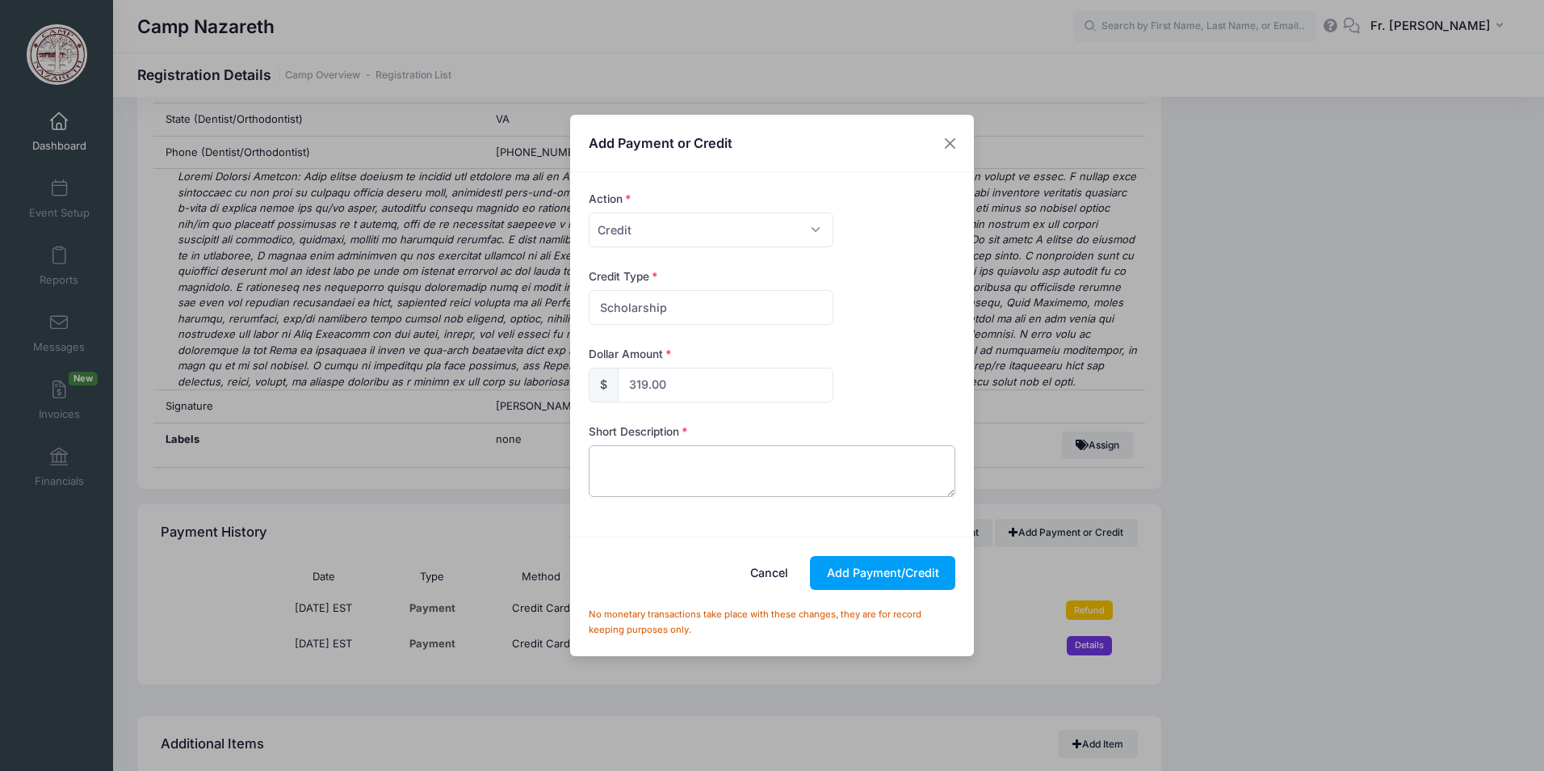
click at [631, 456] on textarea at bounding box center [772, 471] width 367 height 52
type textarea "camperfull"
click at [864, 577] on button "Add Payment/Credit" at bounding box center [882, 573] width 145 height 35
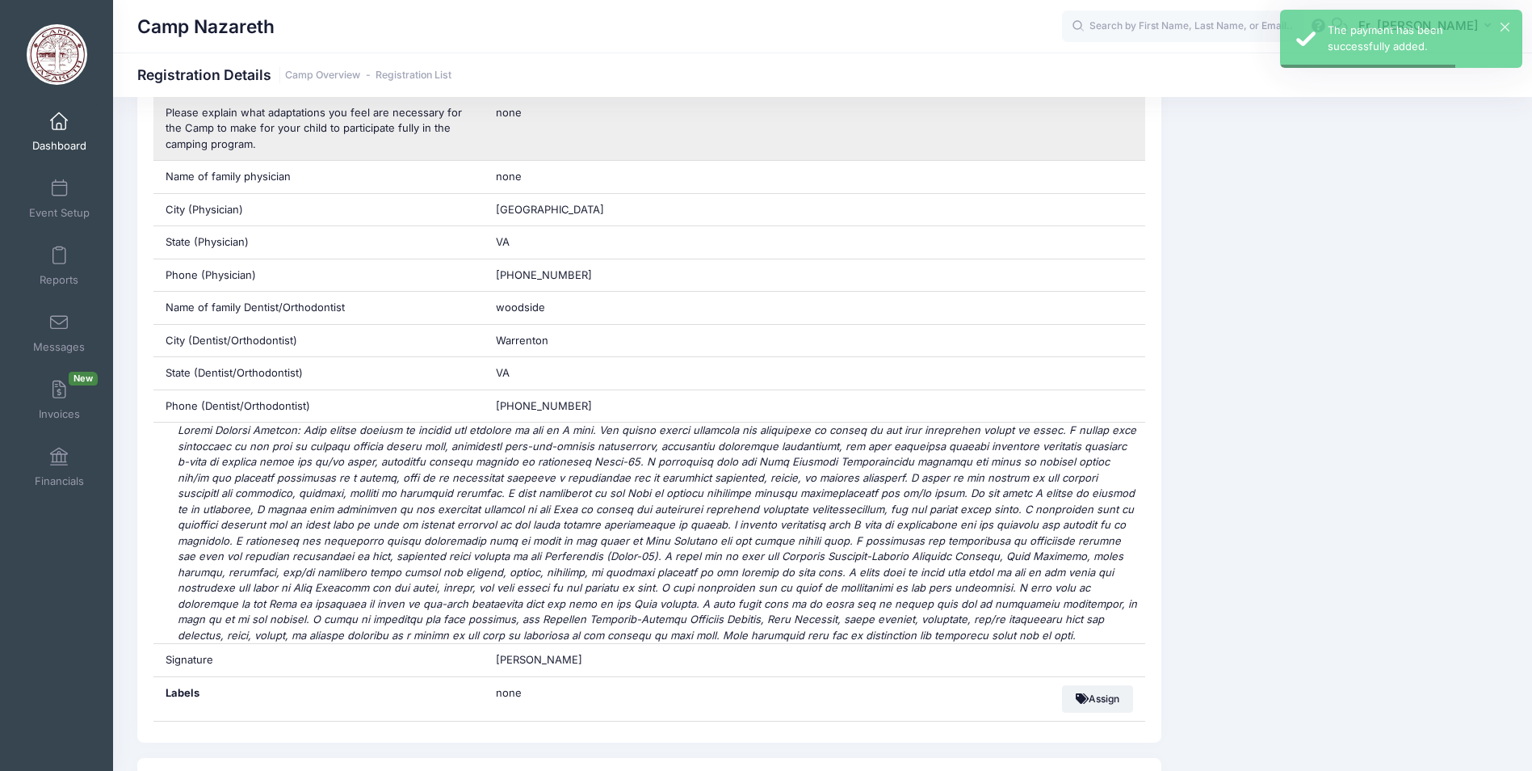
scroll to position [4734, 0]
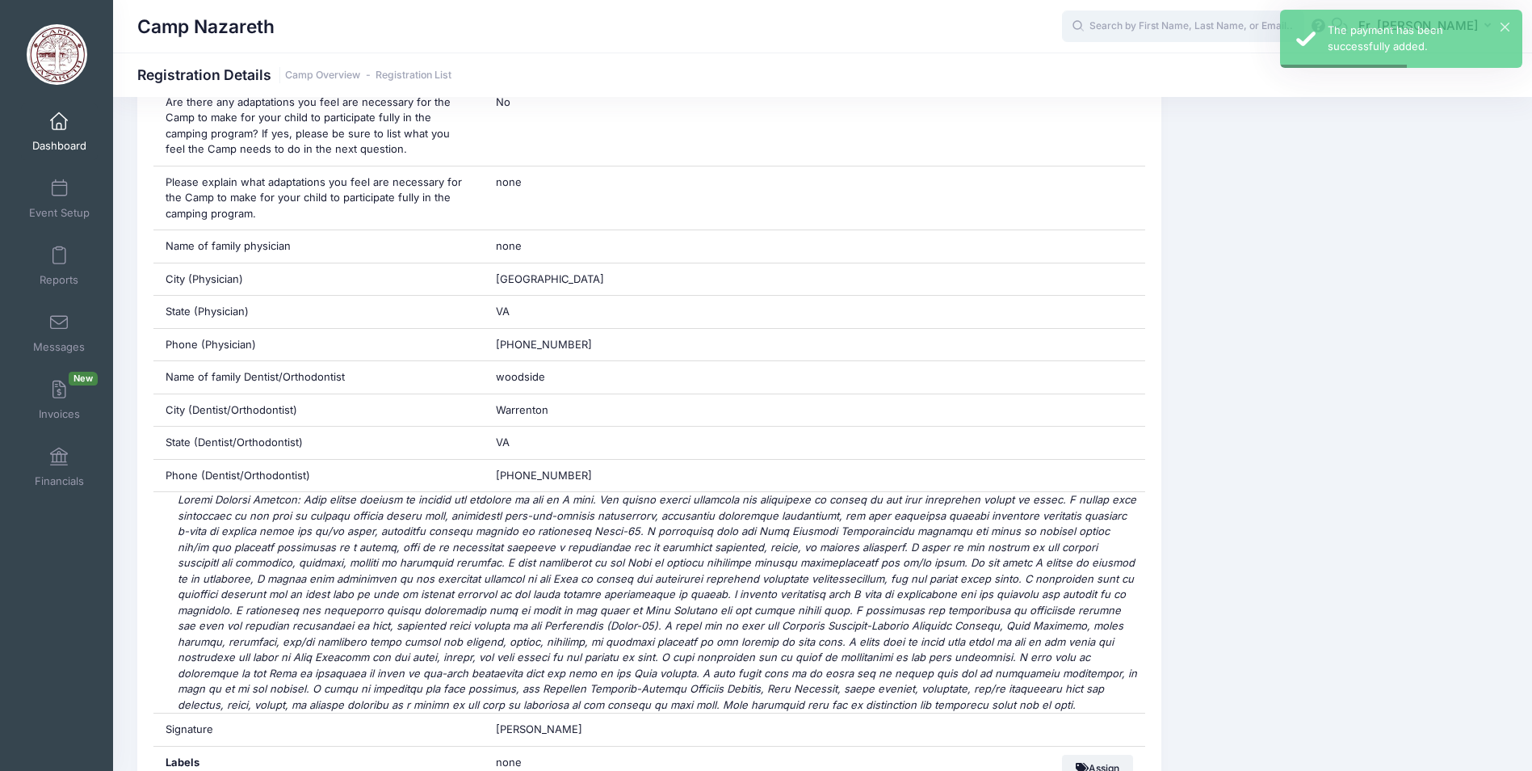
click at [1097, 30] on input "text" at bounding box center [1183, 26] width 242 height 32
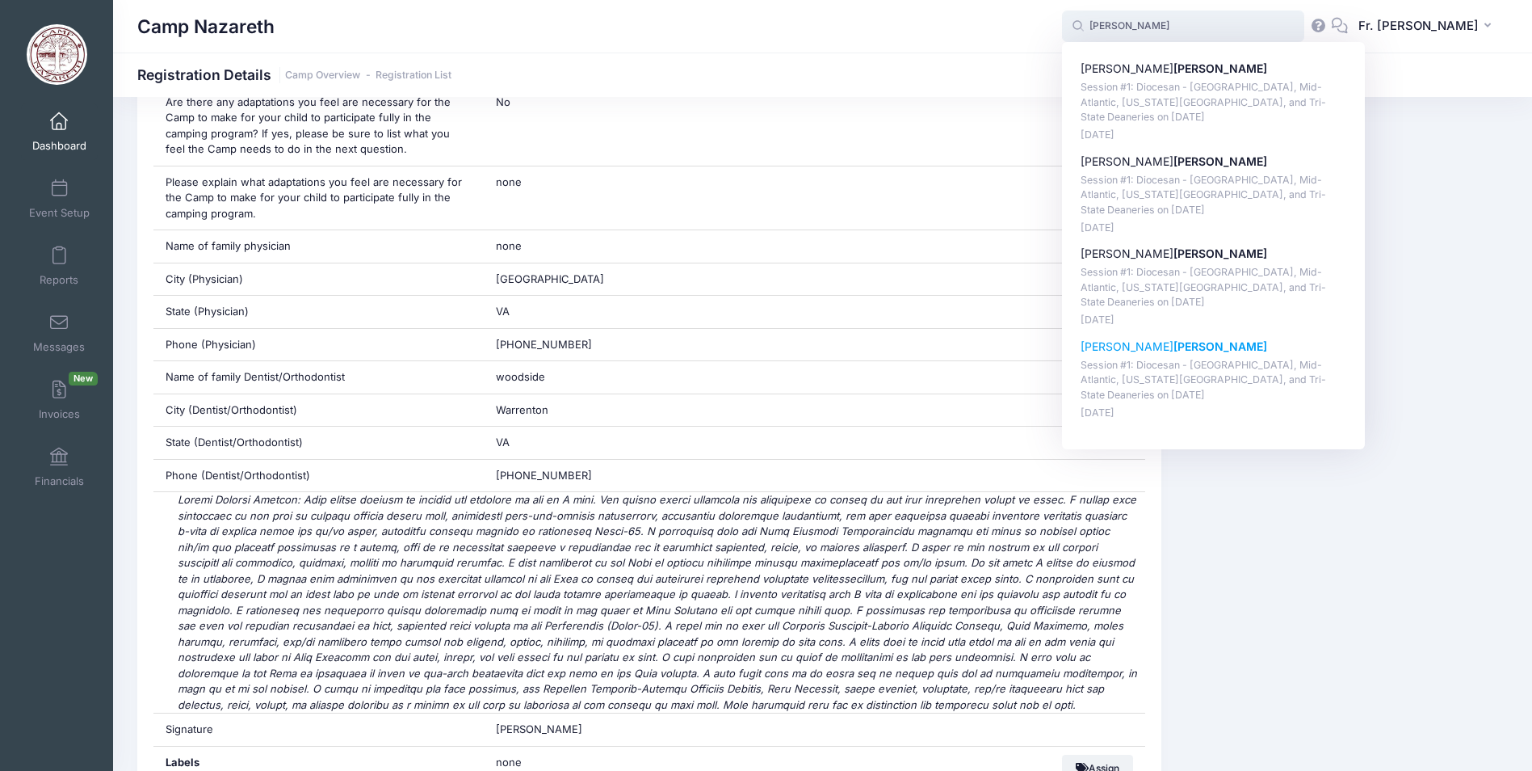
click at [1174, 345] on strong "[PERSON_NAME]" at bounding box center [1221, 346] width 94 height 14
type input "Sadie Kepple (Session #1: Diocesan - Pittsburgh, Mid-Atlantic, Washington D.C.,…"
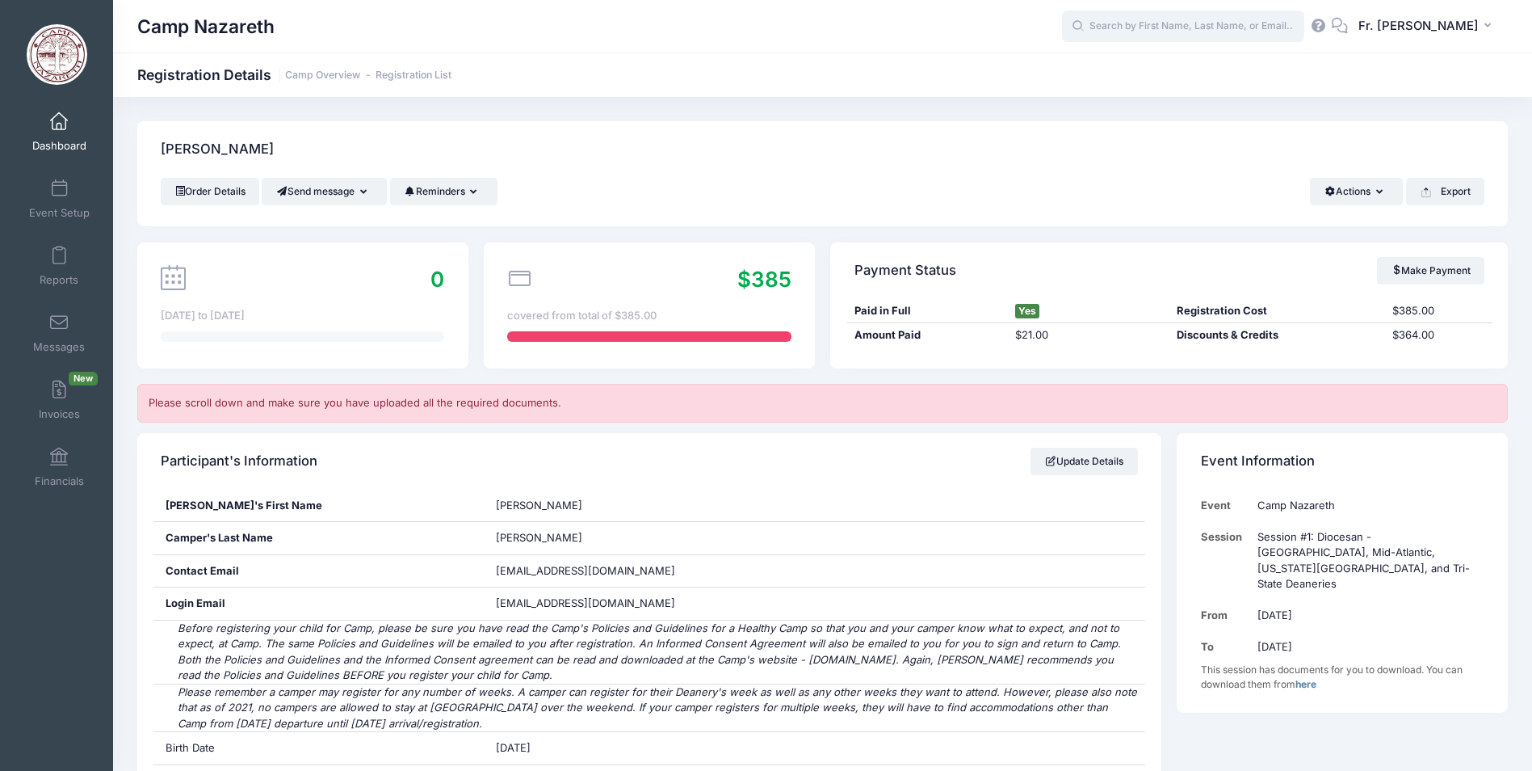
click at [1125, 23] on input "text" at bounding box center [1183, 26] width 242 height 32
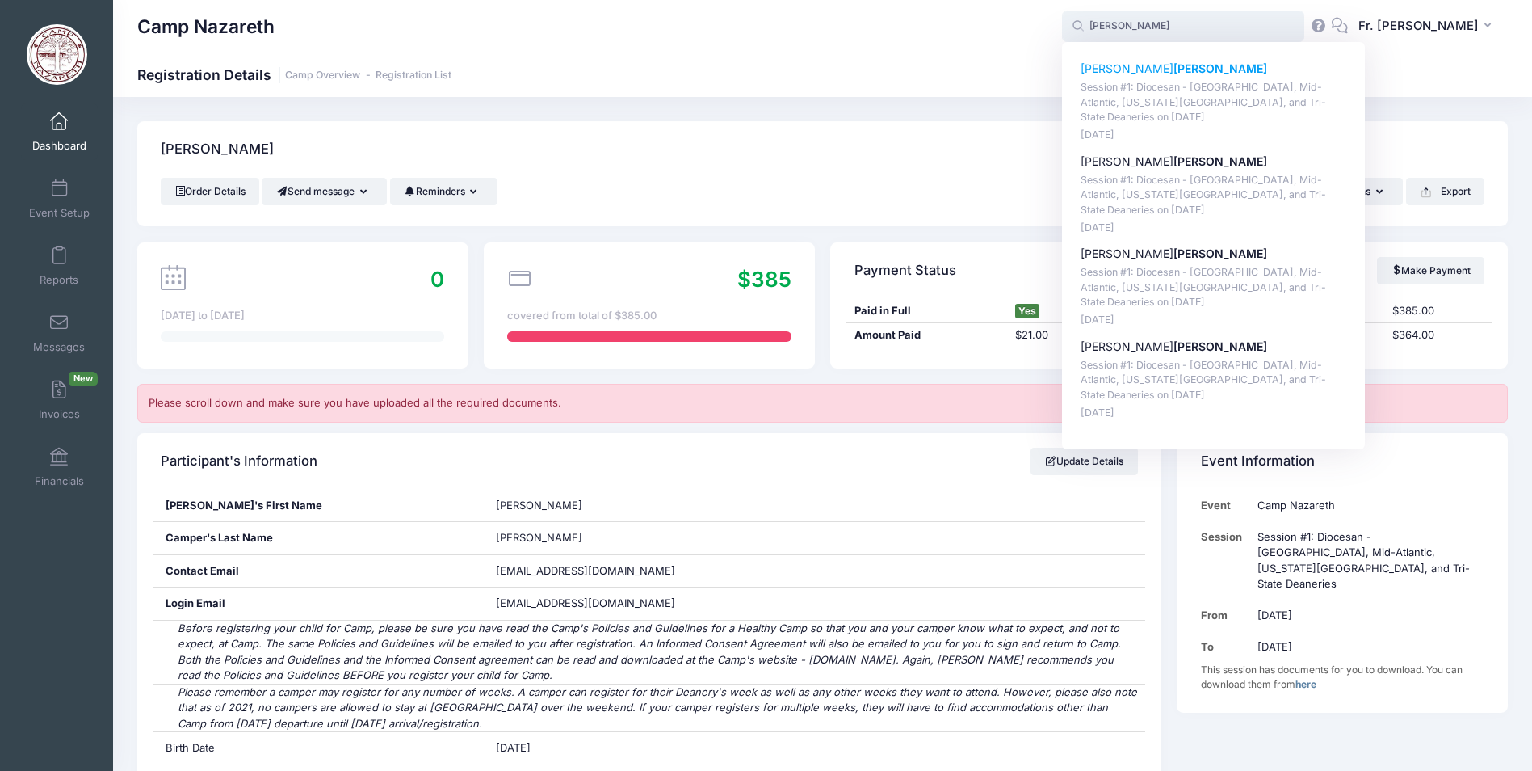
click at [1114, 64] on p "Catherine Kepple" at bounding box center [1214, 69] width 267 height 17
type input "Catherine Kepple (Session #1: Diocesan - Pittsburgh, Mid-Atlantic, Washington D…"
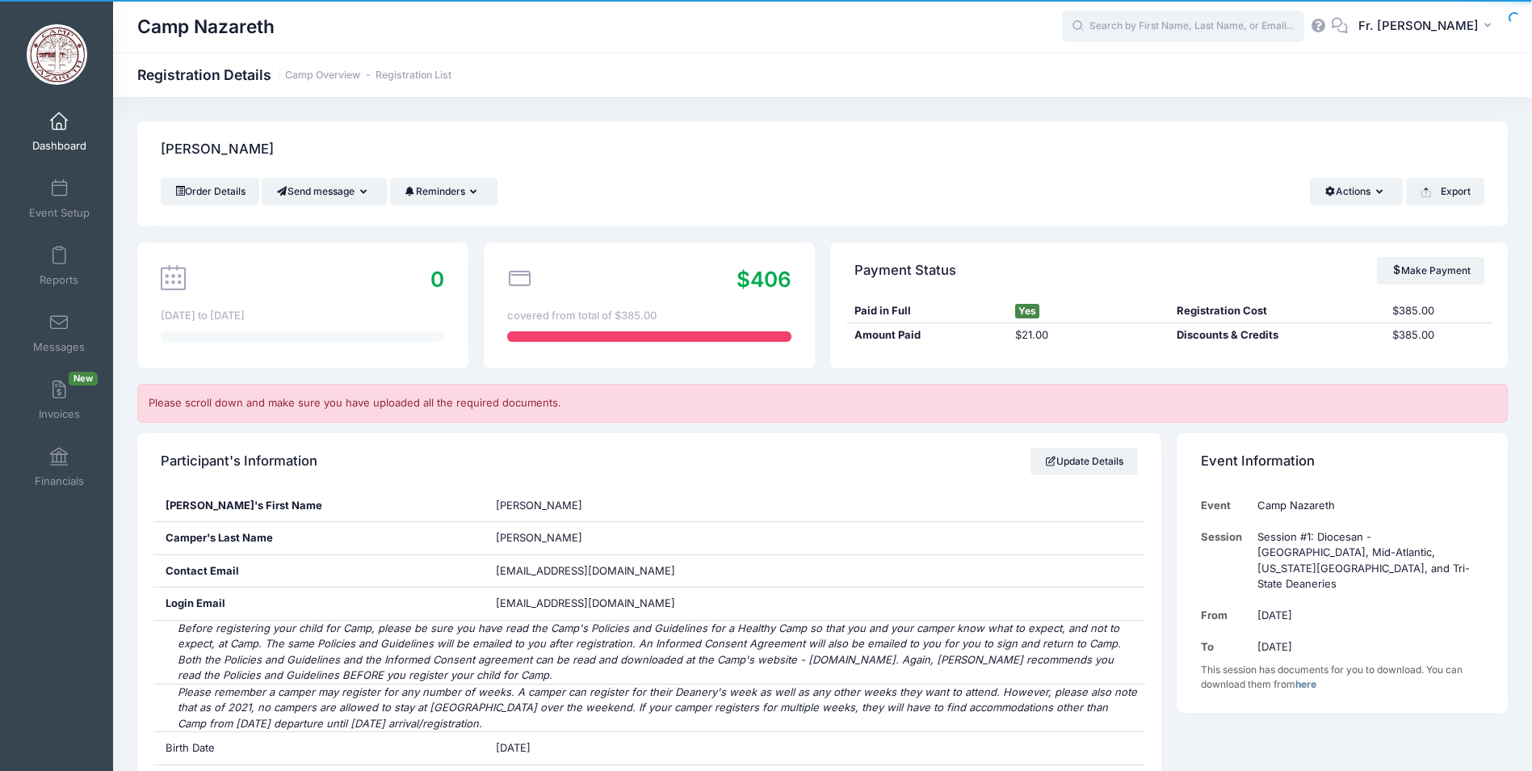
click at [1101, 34] on input "text" at bounding box center [1183, 26] width 242 height 32
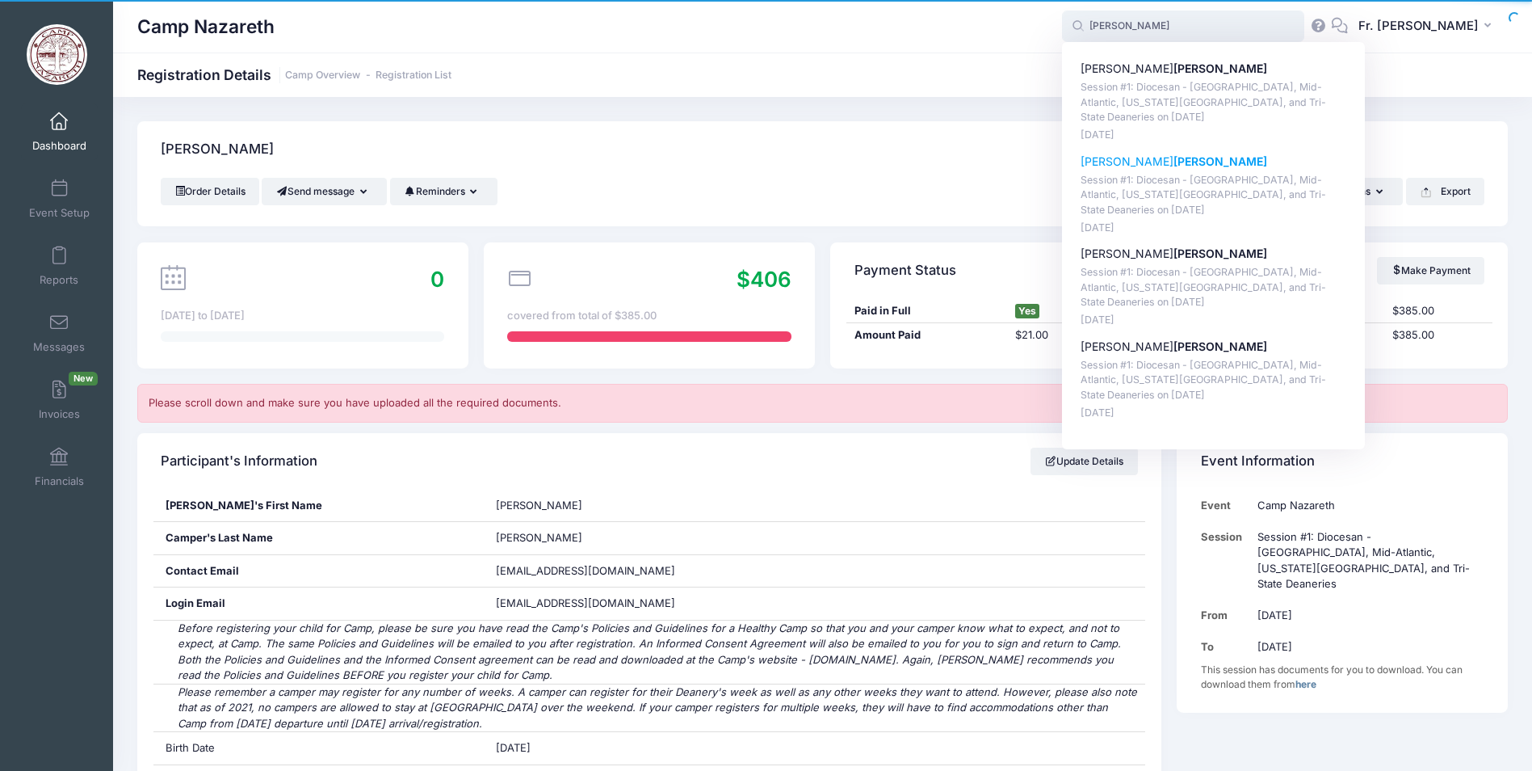
click at [1098, 155] on p "Elizabeth Kepple" at bounding box center [1214, 161] width 267 height 17
type input "Elizabeth Kepple (Session #1: Diocesan - Pittsburgh, Mid-Atlantic, Washington D…"
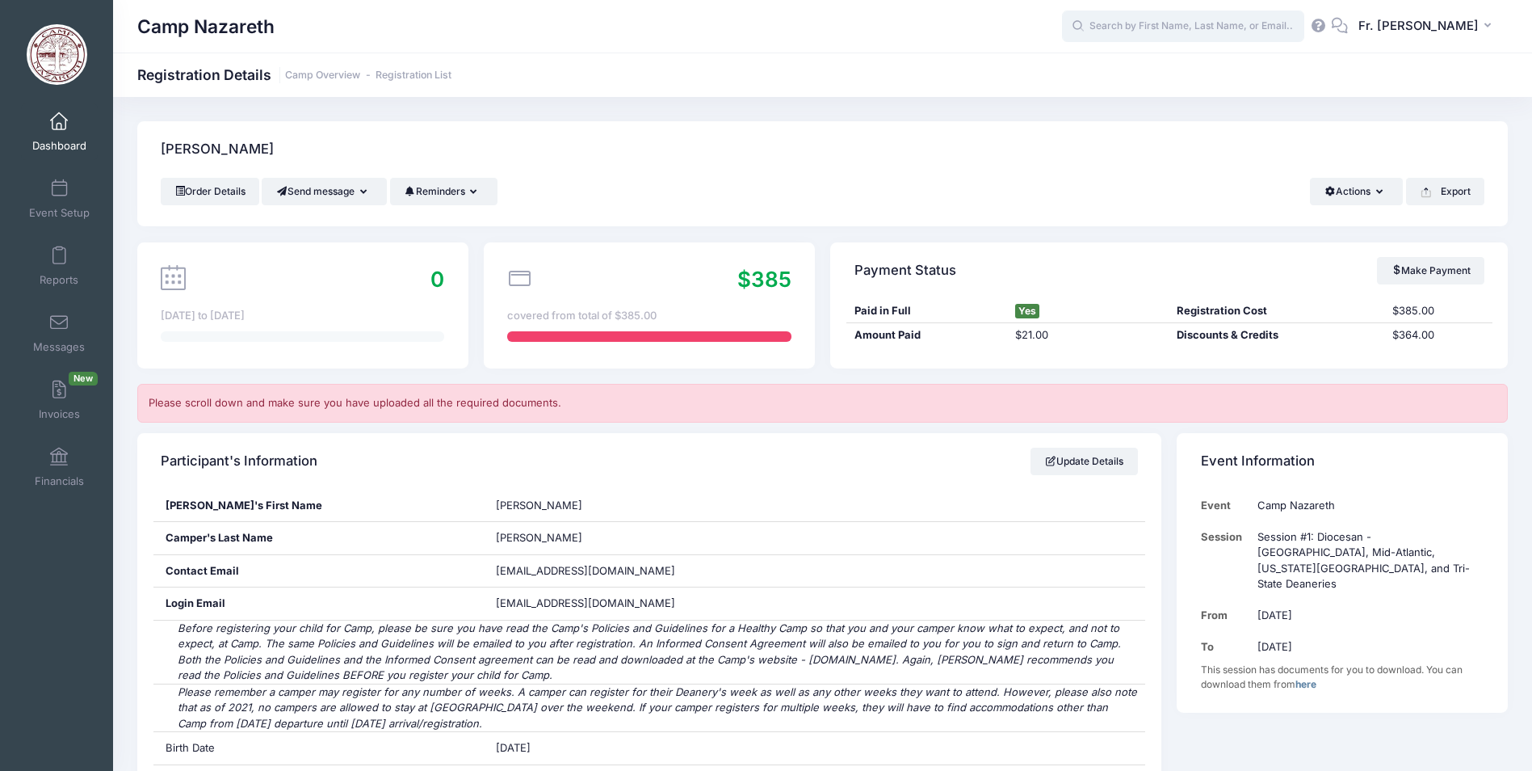
click at [1126, 16] on input "text" at bounding box center [1183, 26] width 242 height 32
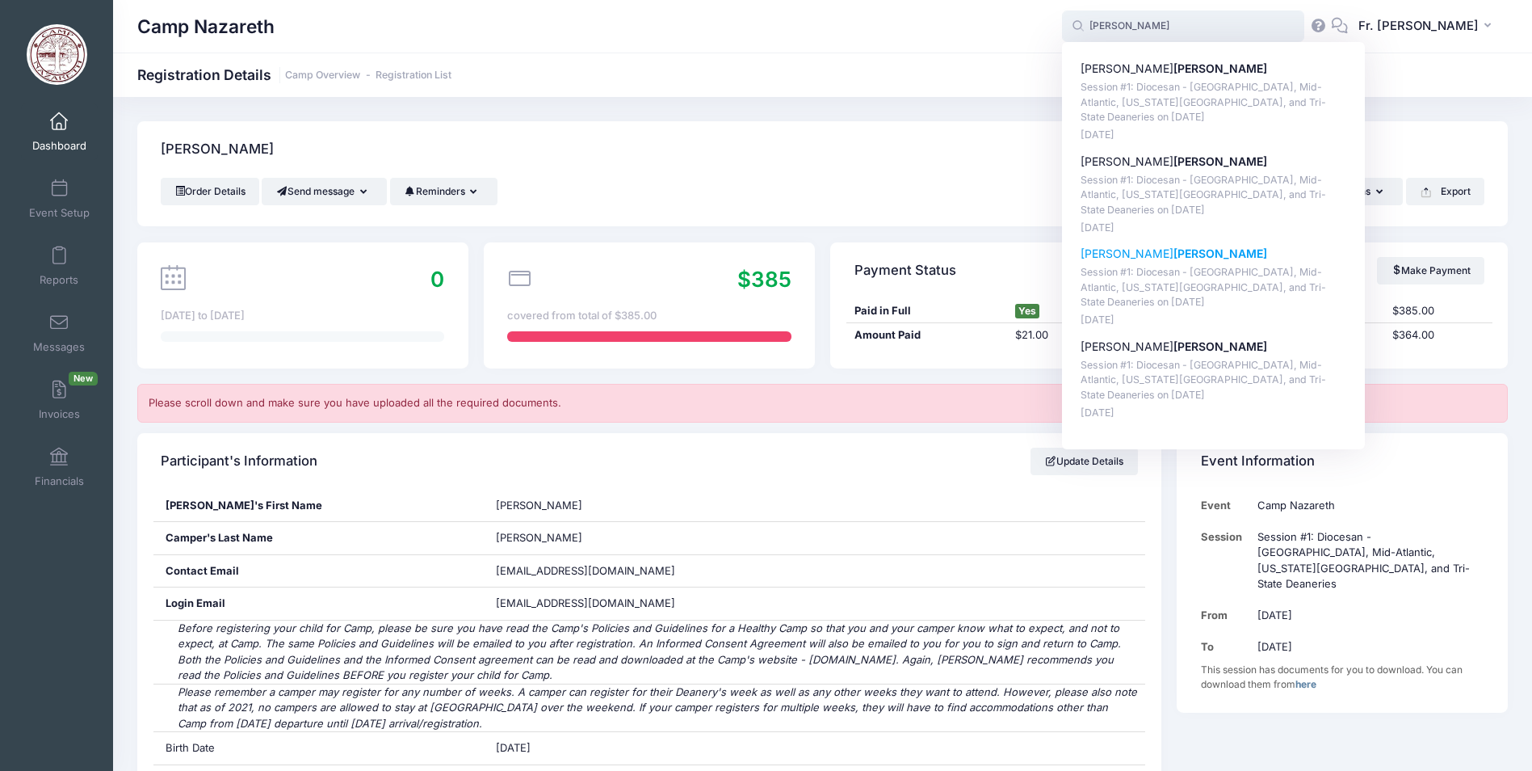
click at [1123, 252] on p "Audrey Kepple" at bounding box center [1214, 254] width 267 height 17
type input "Audrey Kepple (Session #1: Diocesan - Pittsburgh, Mid-Atlantic, Washington D.C.…"
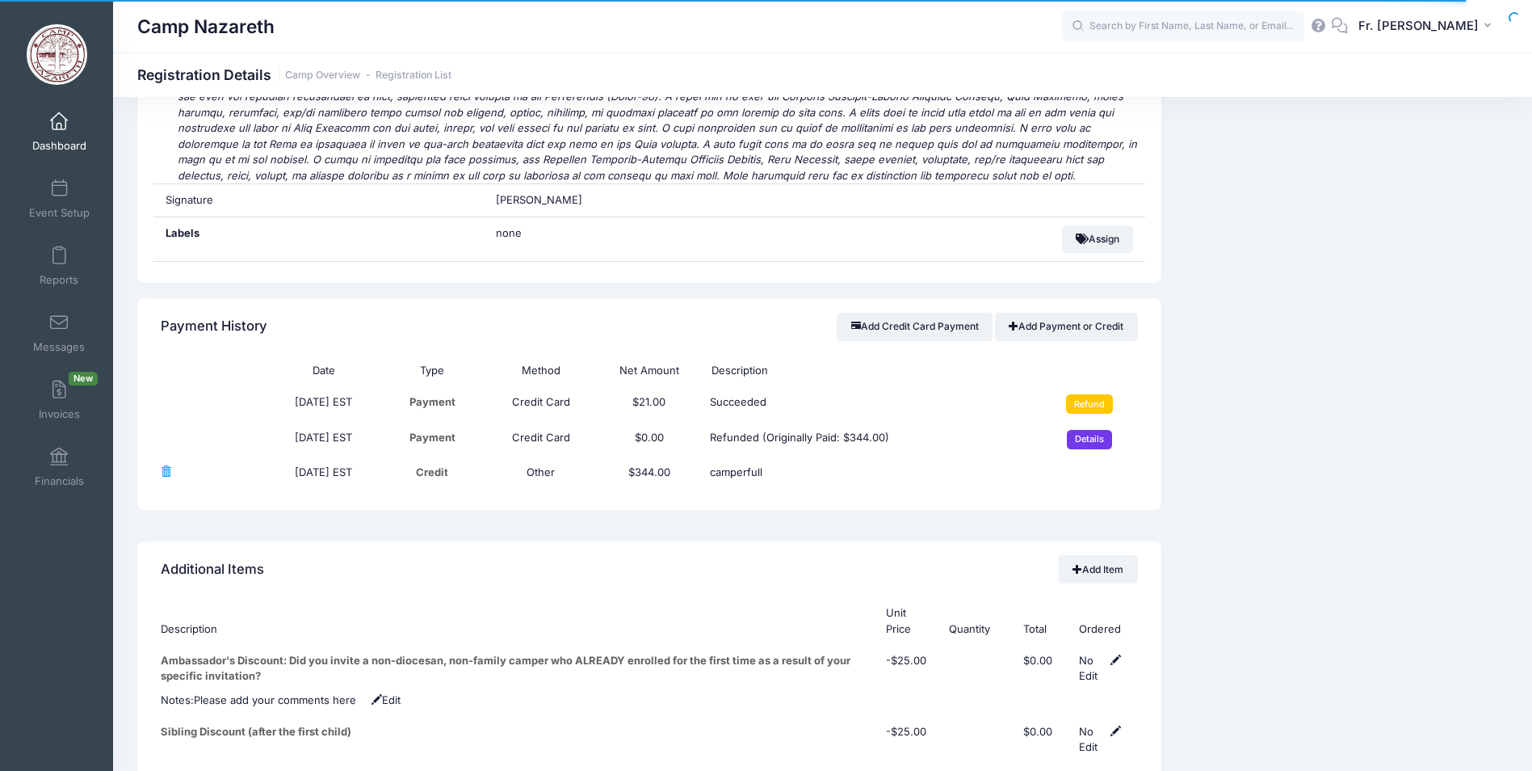
scroll to position [5250, 0]
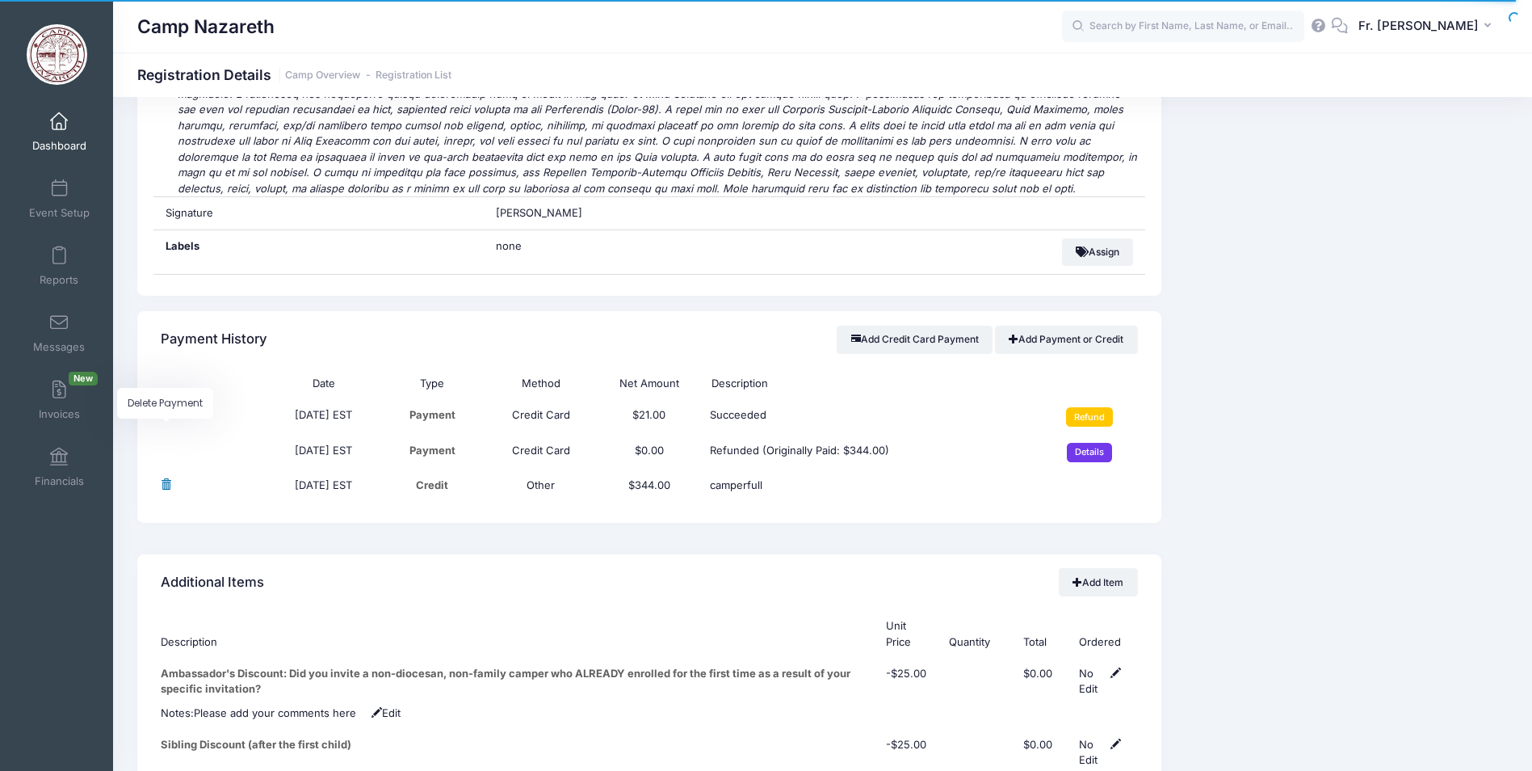
click at [170, 479] on span at bounding box center [166, 484] width 10 height 10
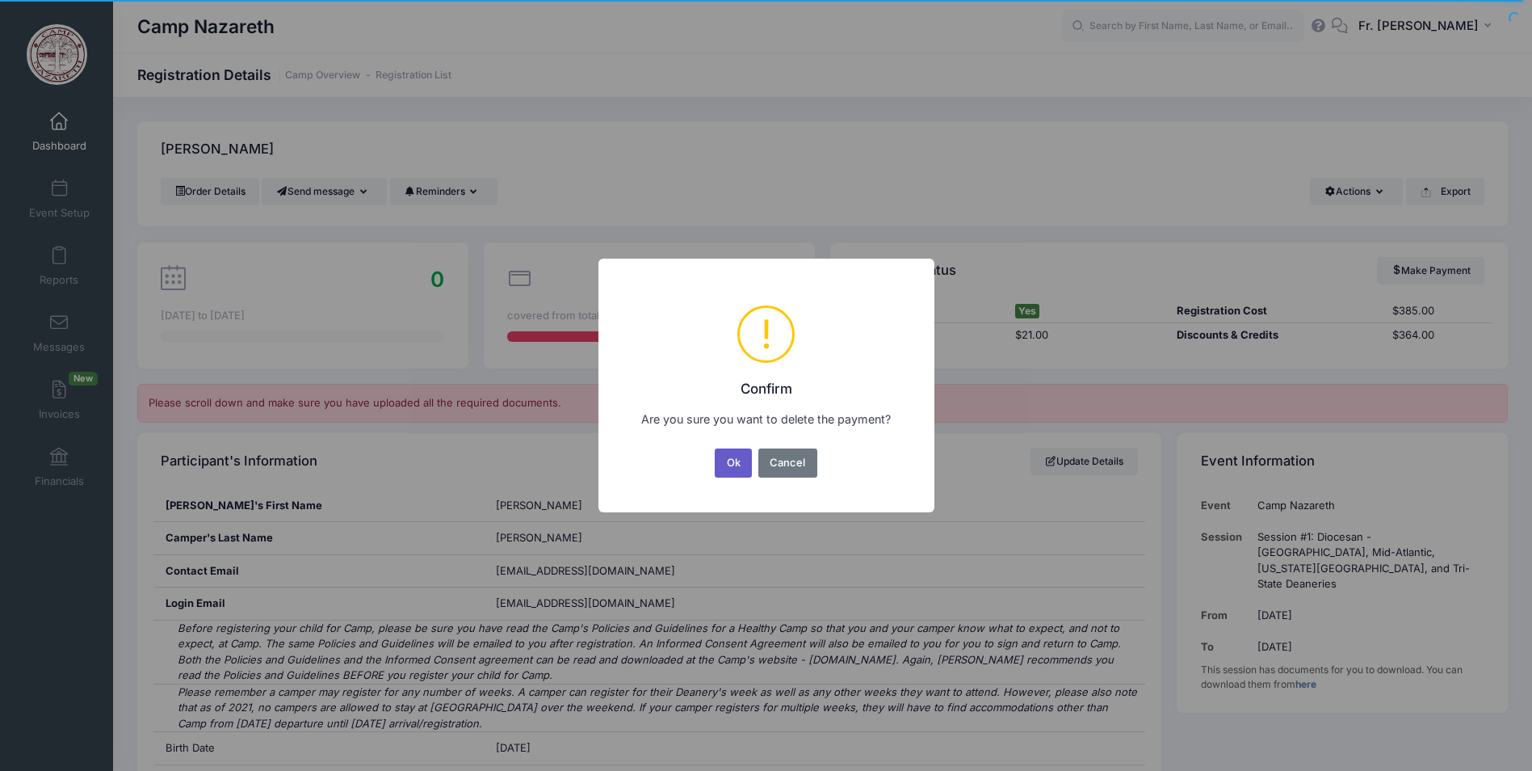
click at [738, 458] on button "Ok" at bounding box center [733, 462] width 37 height 29
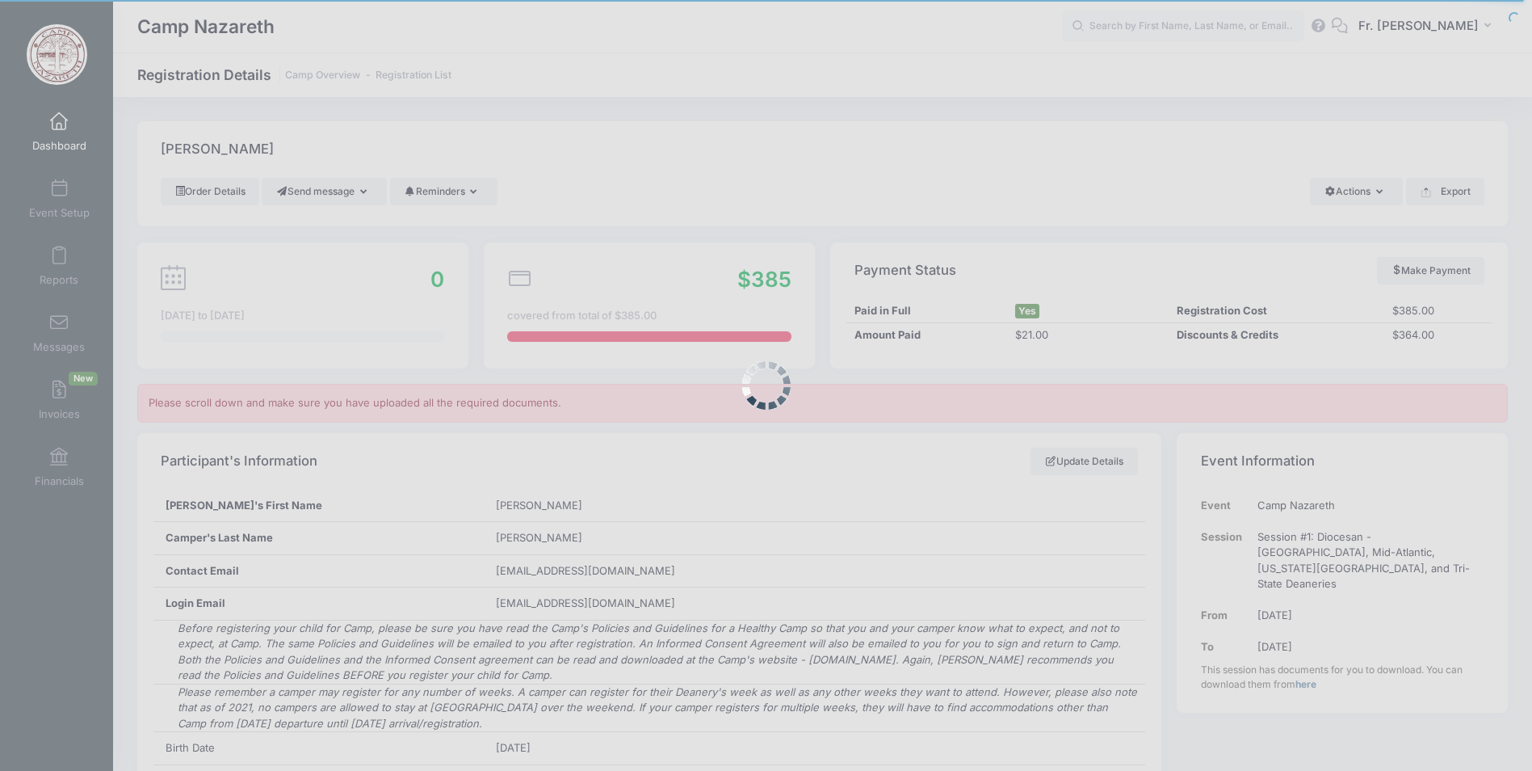
scroll to position [5318, 0]
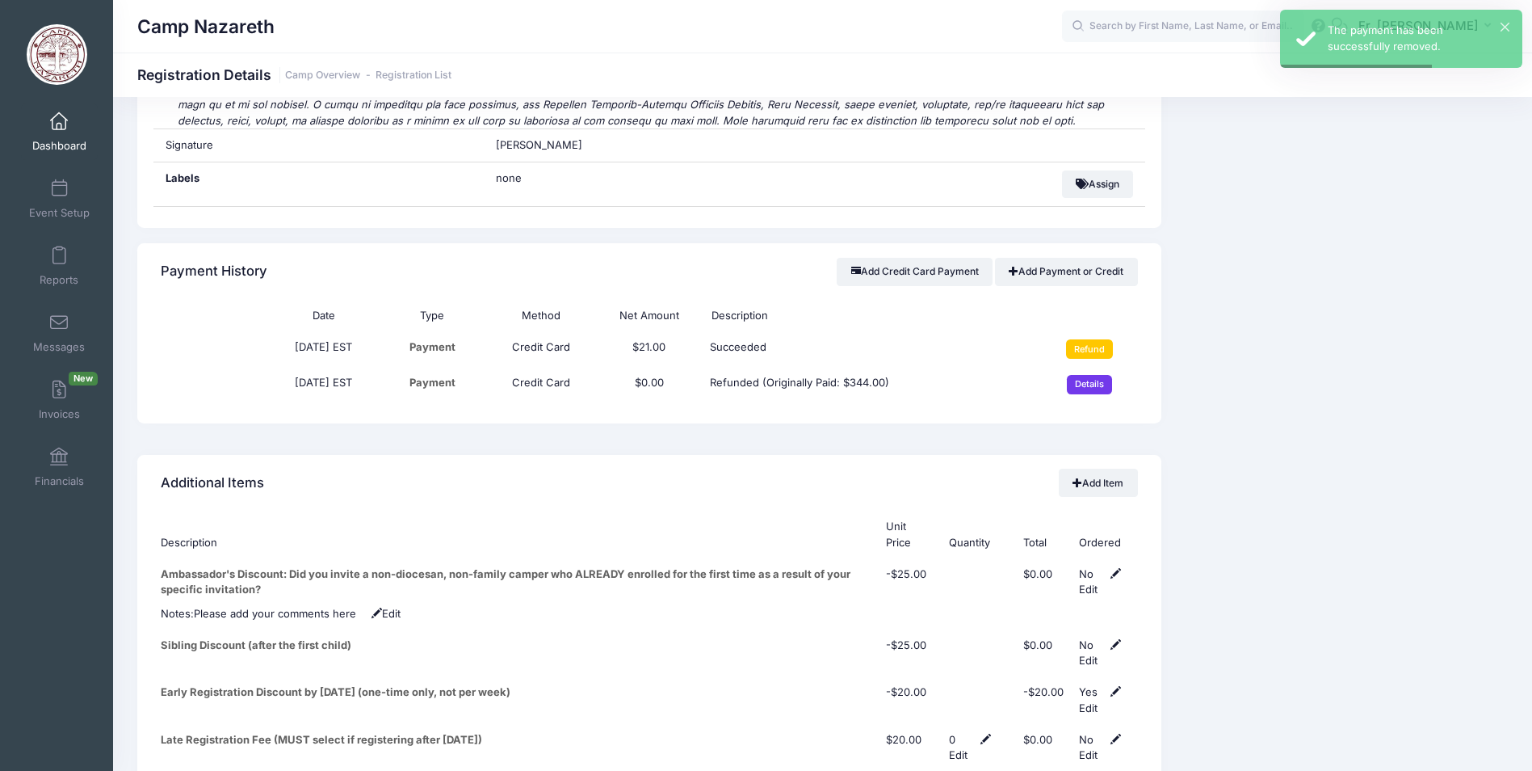
click at [1029, 249] on div "Add Credit Card Payment Add Payment or Credit" at bounding box center [987, 272] width 300 height 46
click at [1024, 258] on link "Add Payment or Credit" at bounding box center [1066, 271] width 143 height 27
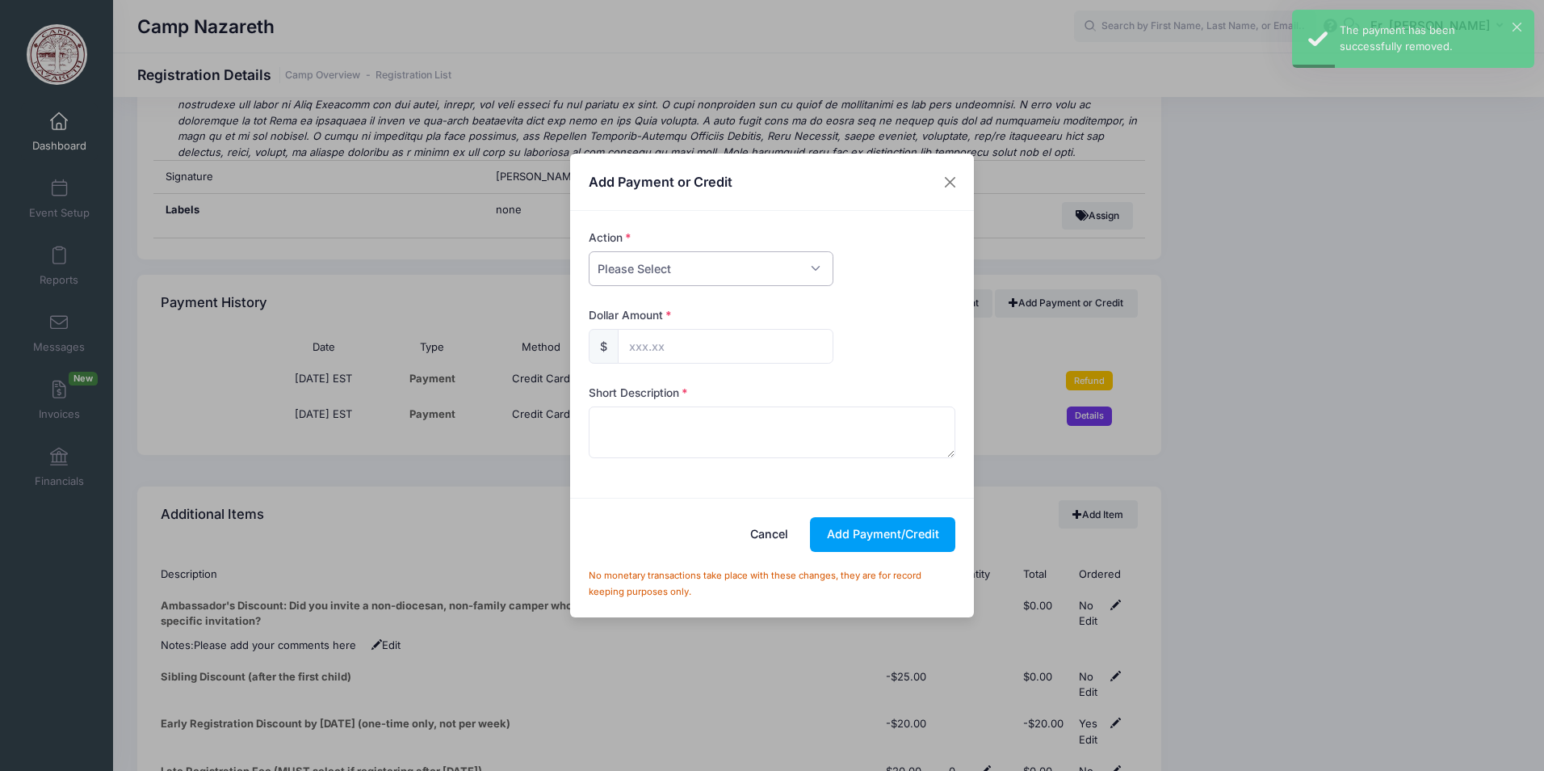
click at [812, 275] on select "Please Select Payment Credit Refund (Offline)" at bounding box center [711, 268] width 245 height 35
select select "credit"
click at [589, 251] on select "Please Select Payment Credit Refund (Offline)" at bounding box center [711, 268] width 245 height 35
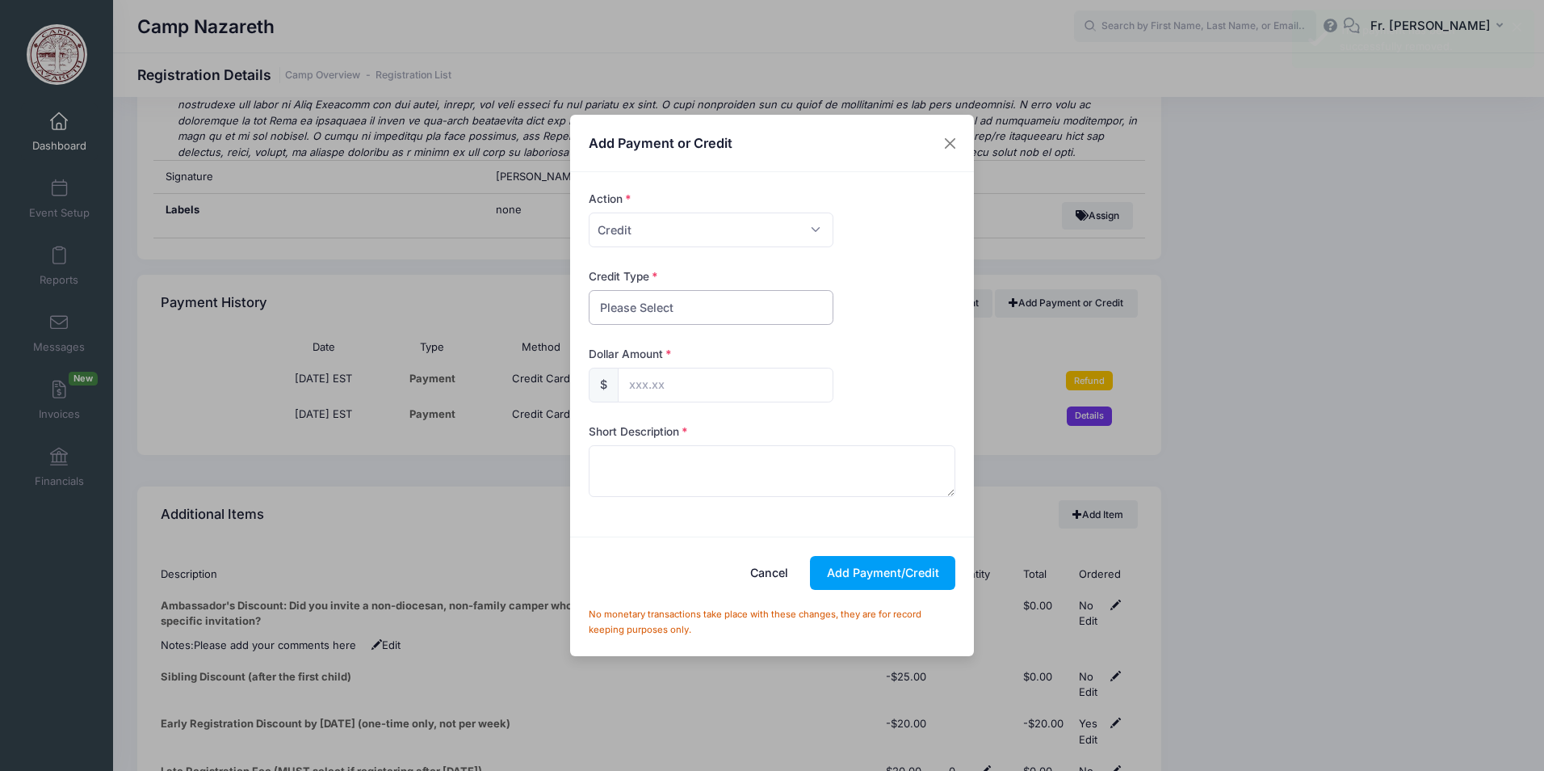
click at [704, 300] on select "Please Select Discount Scholarship Other" at bounding box center [711, 307] width 245 height 35
select select "scholarship"
click at [589, 290] on select "Please Select Discount Scholarship Other" at bounding box center [711, 307] width 245 height 35
click at [685, 376] on input "text" at bounding box center [726, 384] width 216 height 35
type input "344.00"
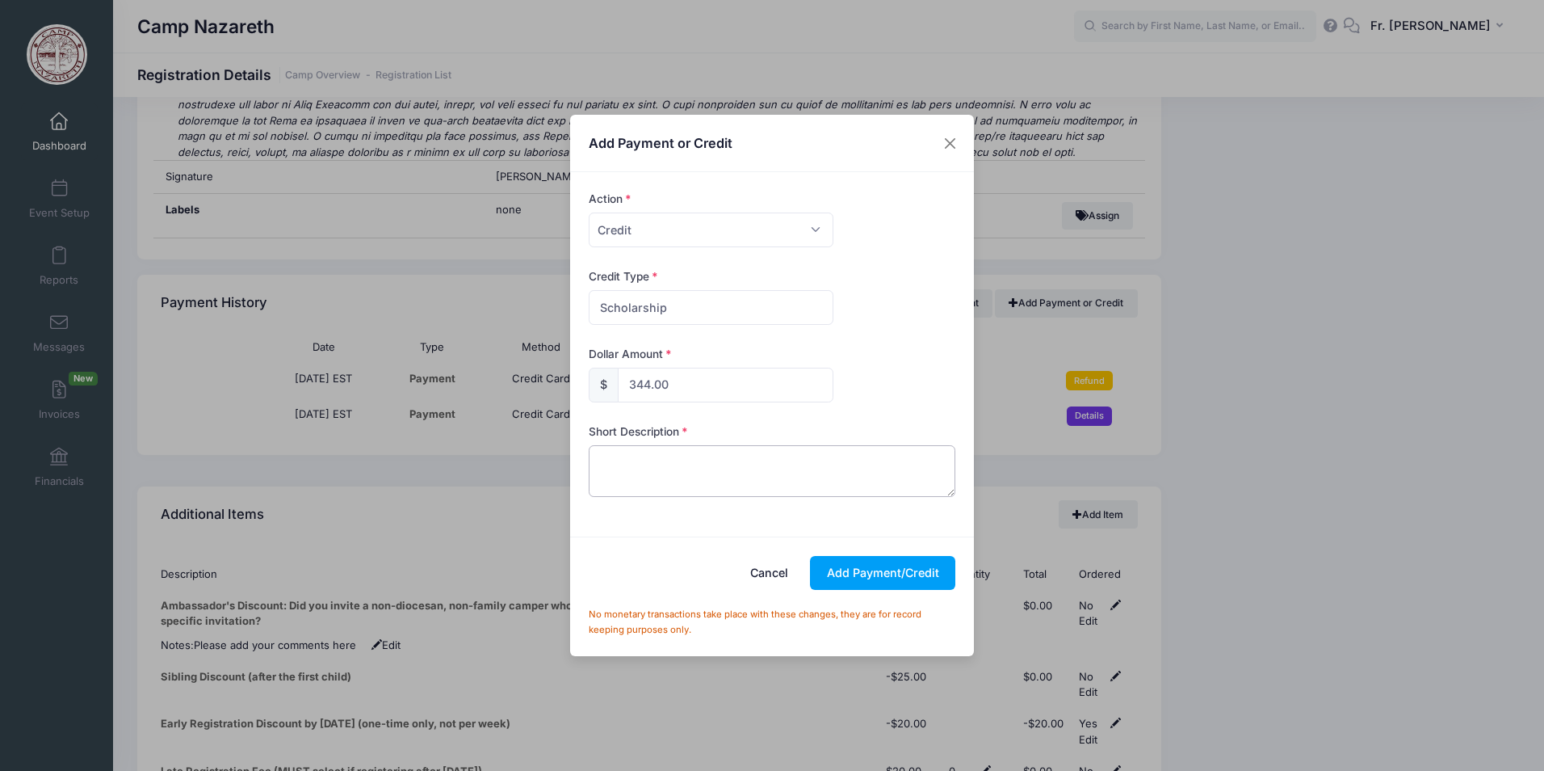
click at [625, 465] on textarea at bounding box center [772, 471] width 367 height 52
type textarea "manassas"
click at [856, 564] on button "Add Payment/Credit" at bounding box center [882, 573] width 145 height 35
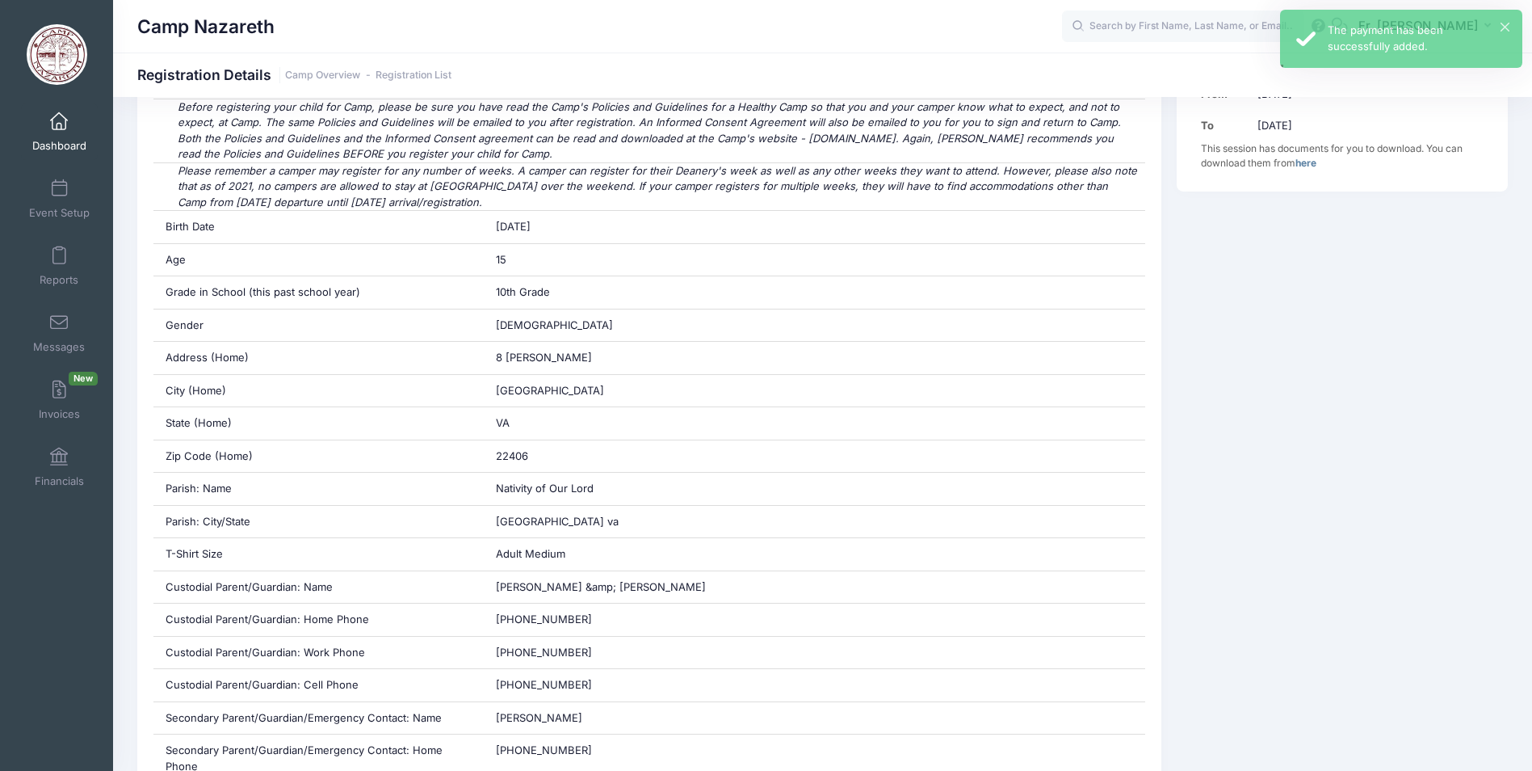
scroll to position [0, 0]
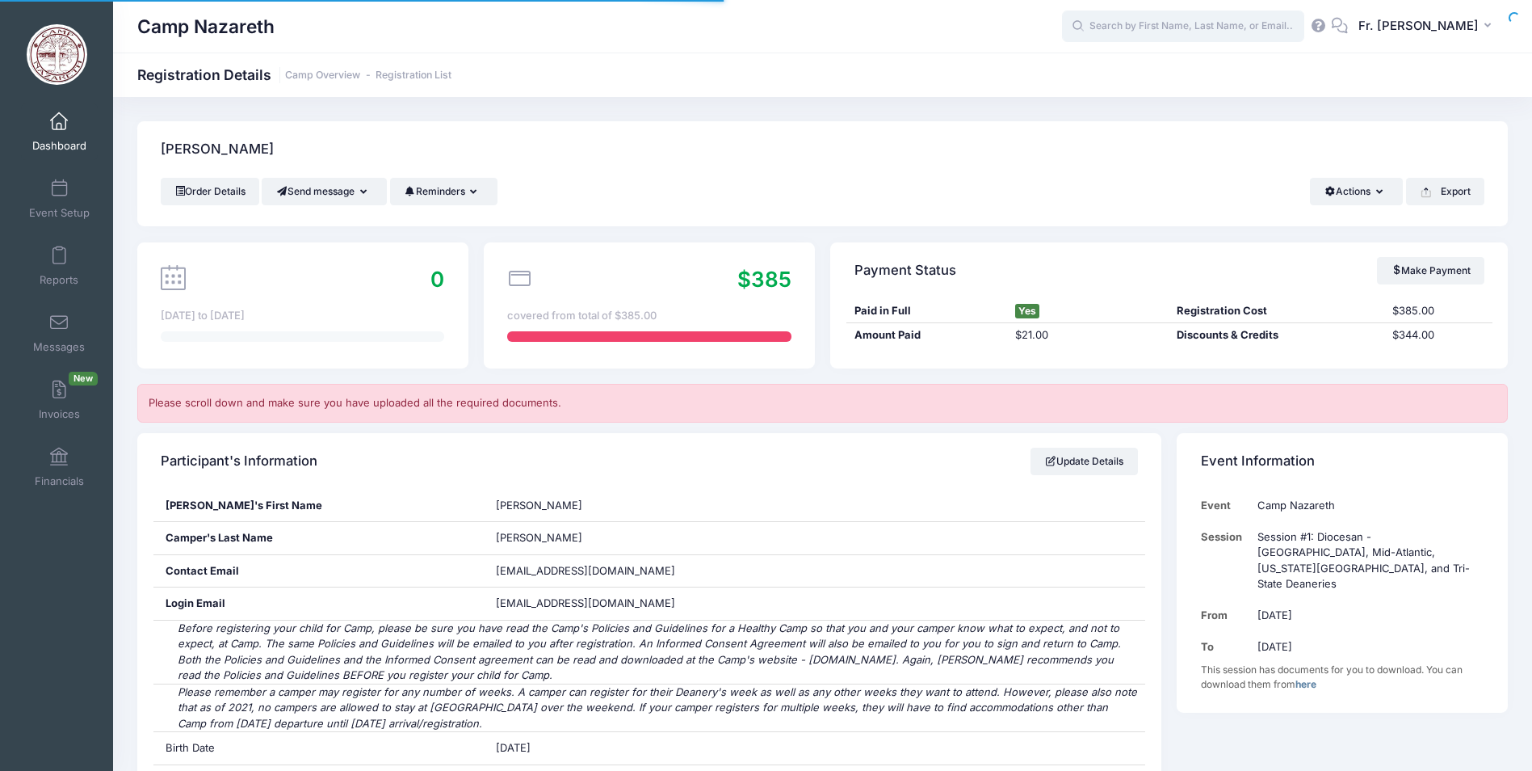
click at [1128, 24] on input "text" at bounding box center [1183, 26] width 242 height 32
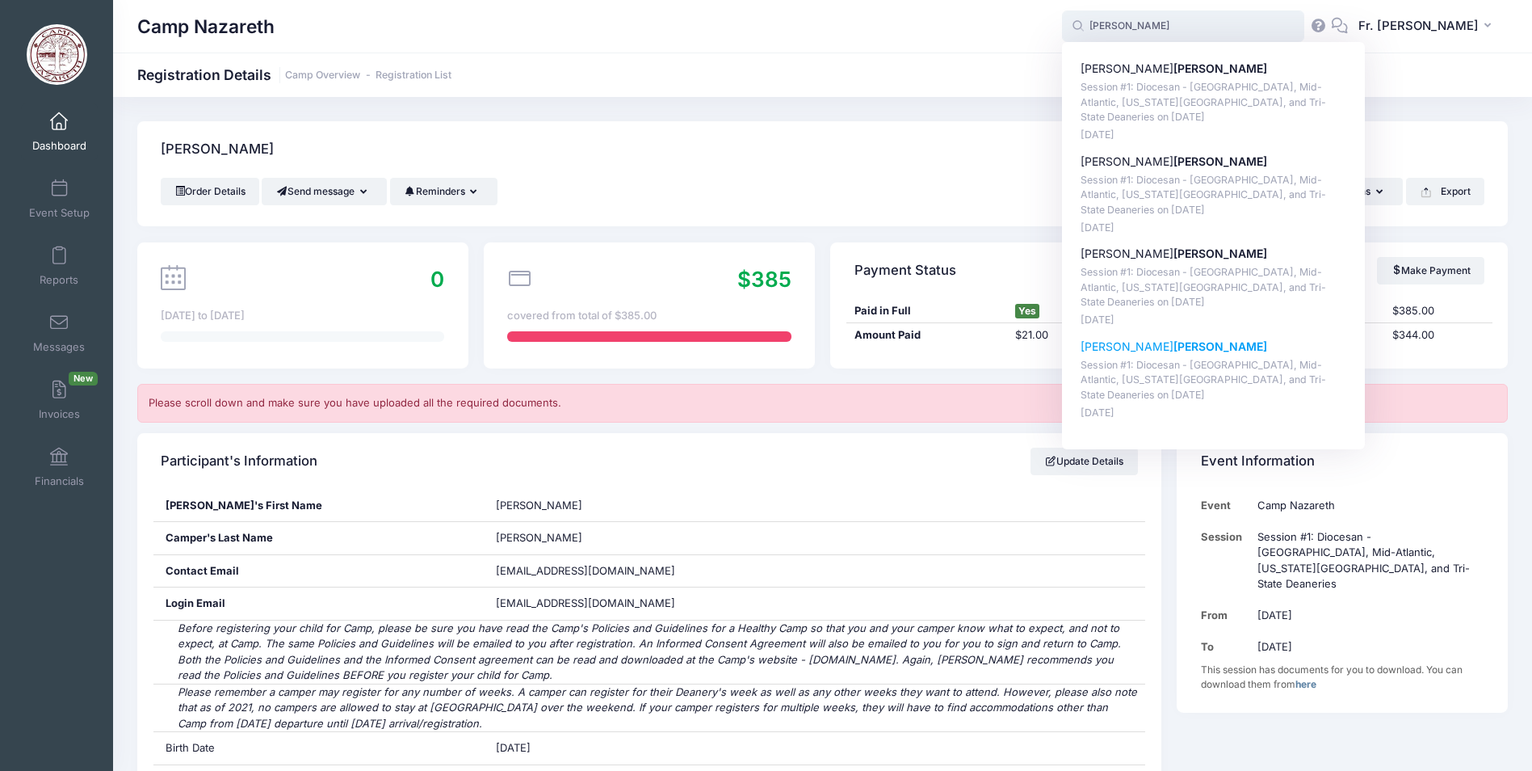
click at [1106, 349] on p "Sadie Kepple" at bounding box center [1214, 346] width 267 height 17
type input "Sadie Kepple (Session #1: Diocesan - Pittsburgh, Mid-Atlantic, Washington D.C.,…"
